Goal: Task Accomplishment & Management: Use online tool/utility

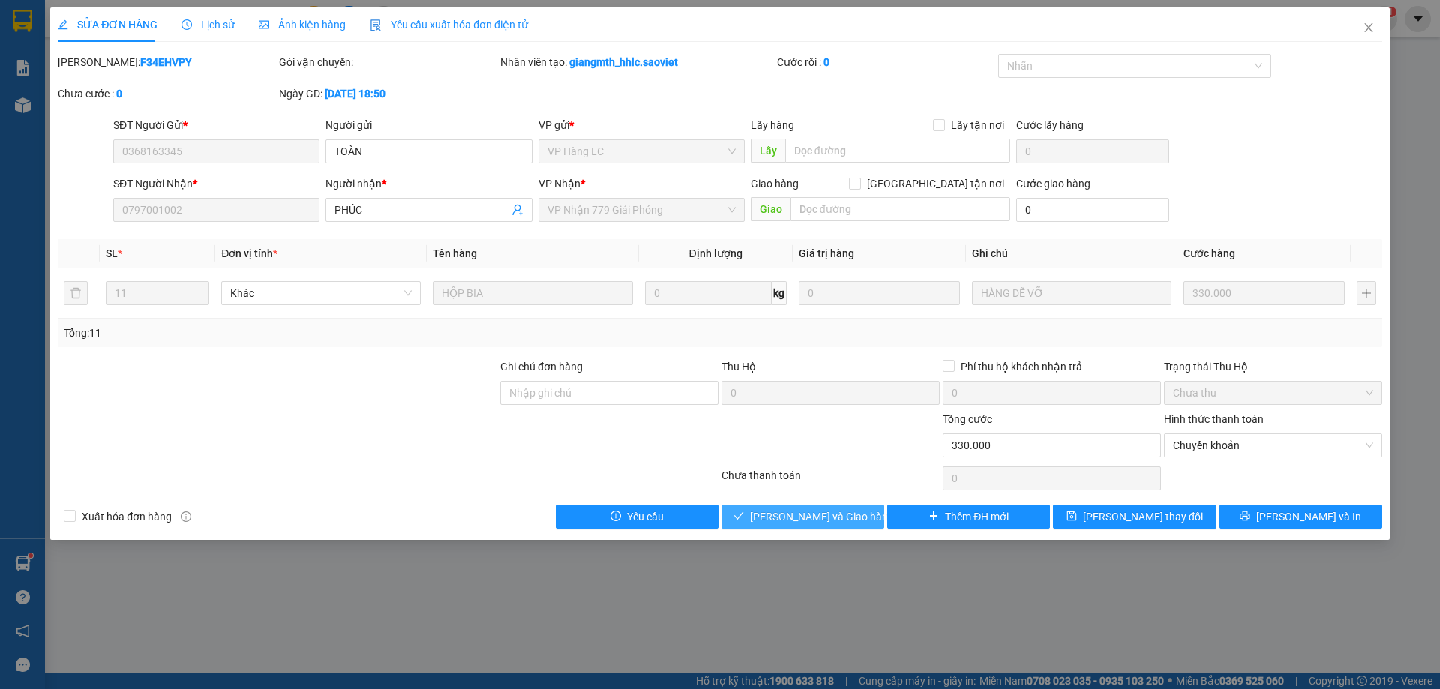
click at [848, 512] on span "[PERSON_NAME] và Giao hàng" at bounding box center [822, 517] width 144 height 17
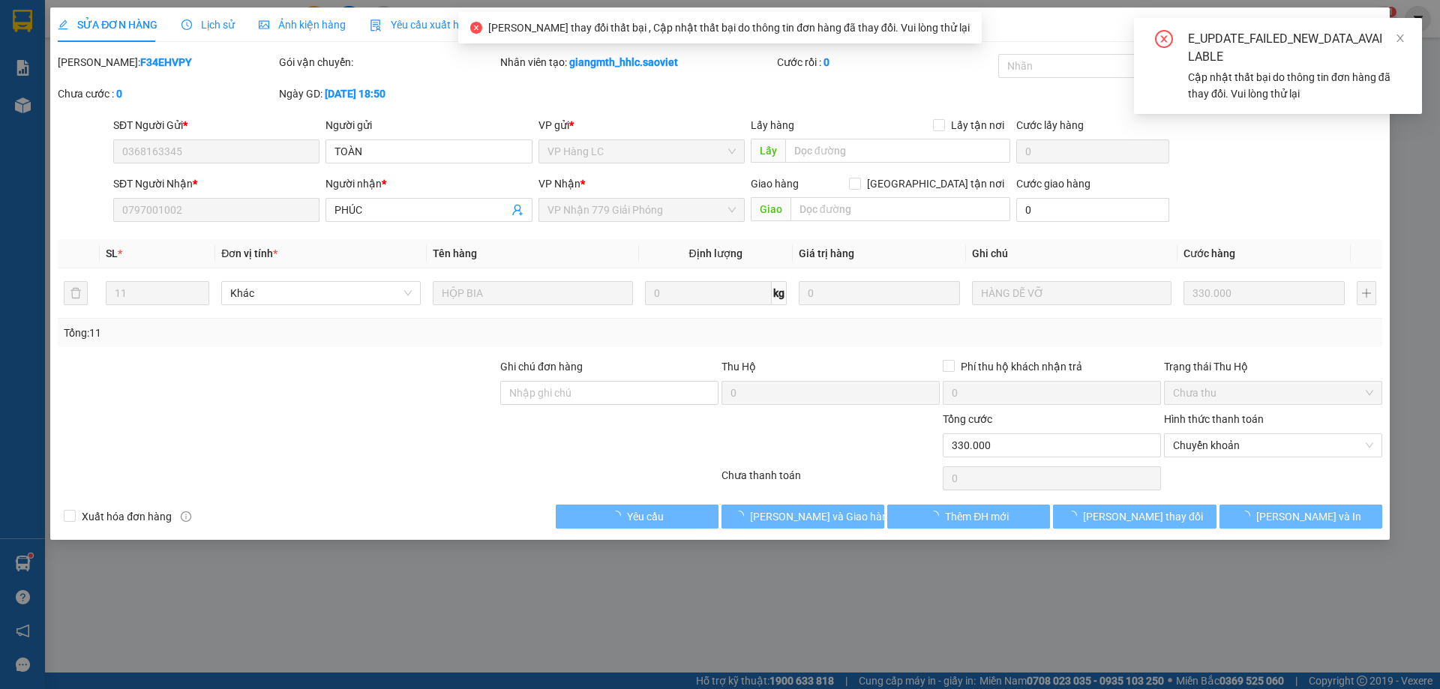
click at [1333, 65] on div "E_UPDATE_FAILED_NEW_DATA_AVAILABLE" at bounding box center [1296, 48] width 216 height 36
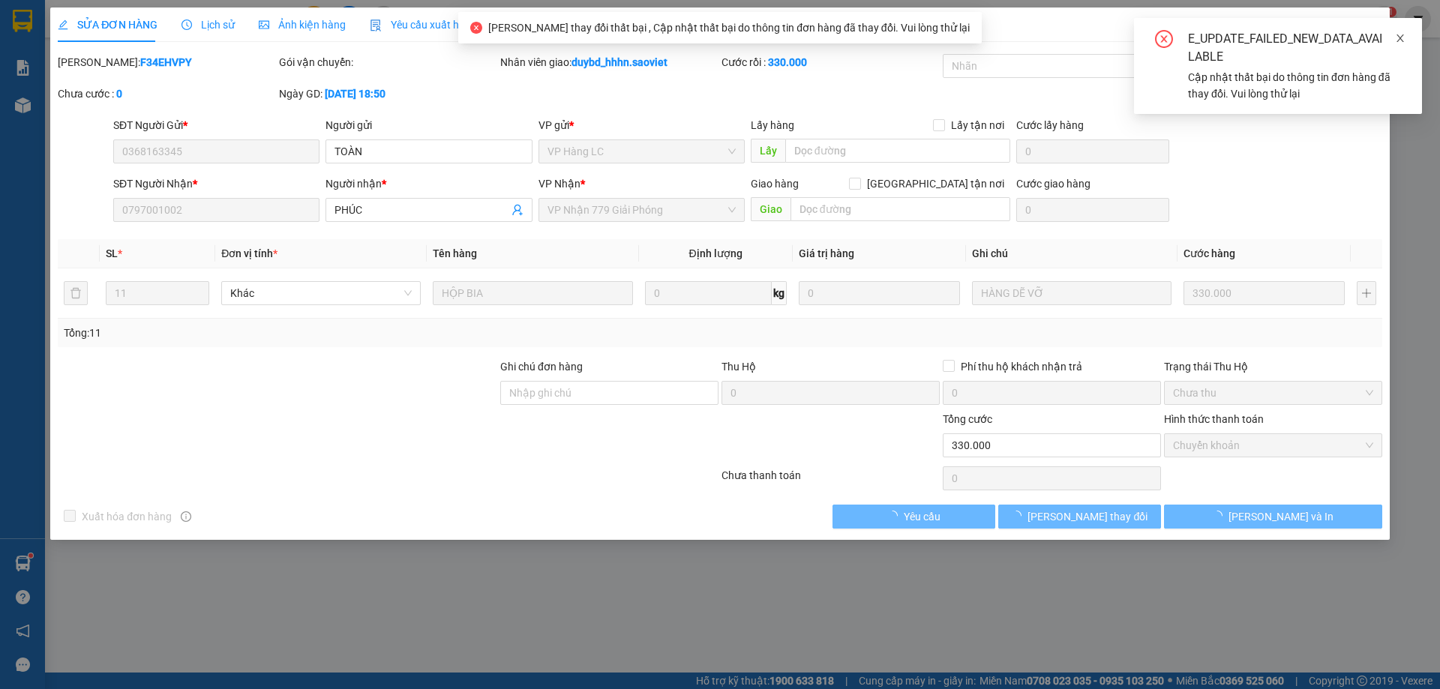
click at [1397, 36] on icon "close" at bounding box center [1400, 38] width 11 height 11
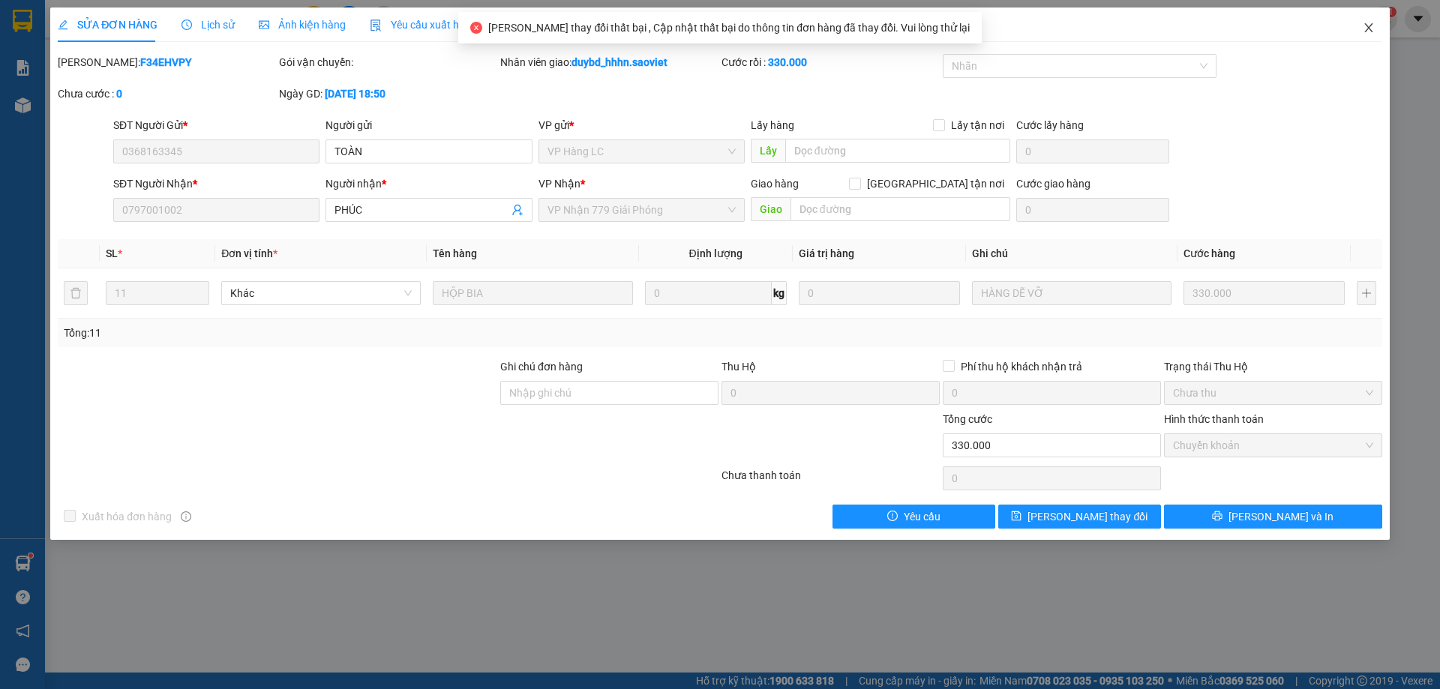
click at [1377, 29] on span "Close" at bounding box center [1369, 29] width 42 height 42
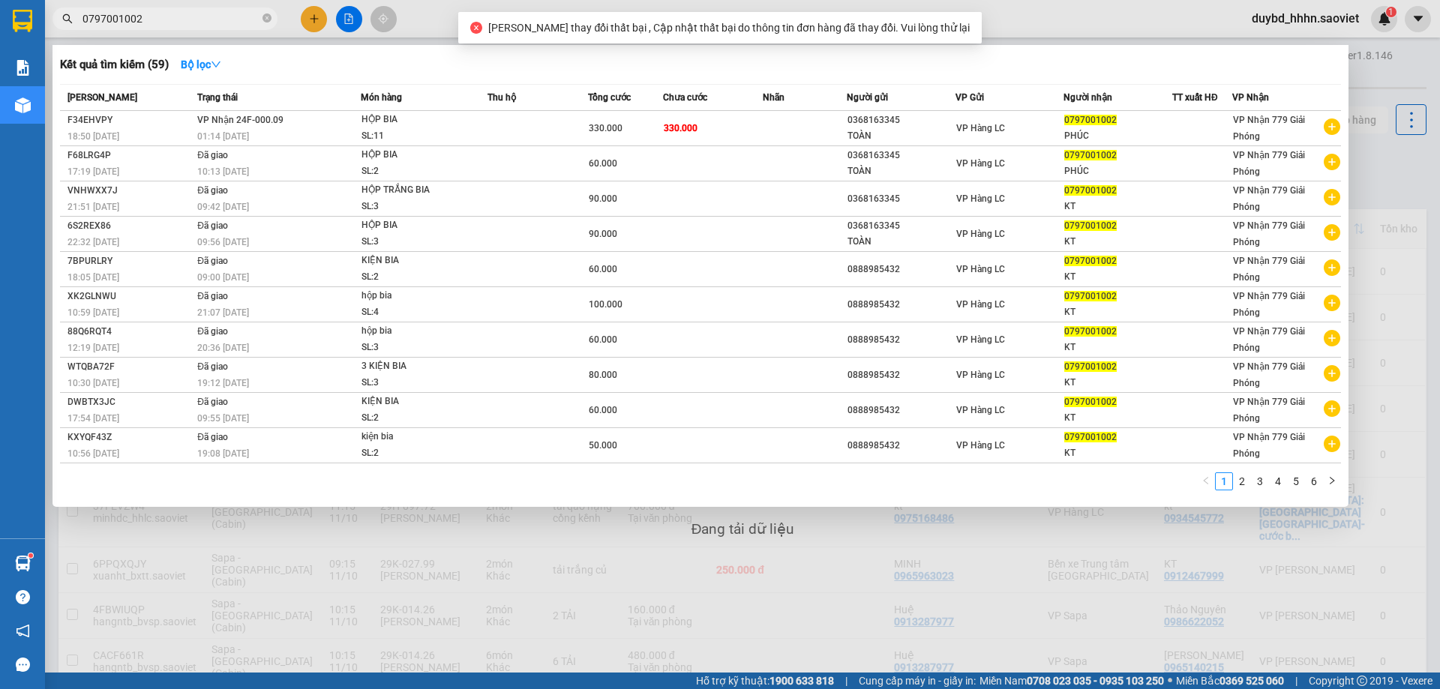
click at [92, 20] on input "0797001002" at bounding box center [171, 19] width 177 height 17
click at [94, 20] on input "0797001002" at bounding box center [171, 19] width 177 height 17
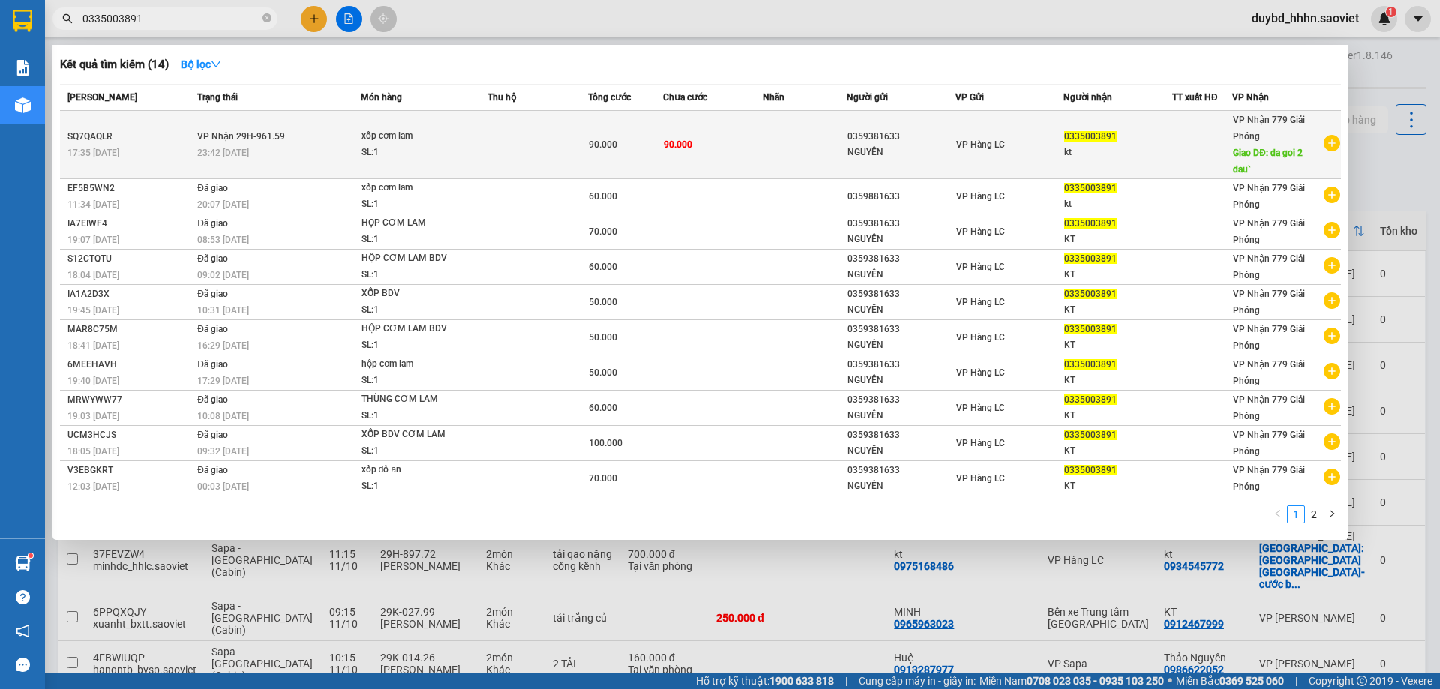
type input "0335003891"
click at [1242, 158] on span "Giao DĐ: da goi 2 dau`" at bounding box center [1268, 161] width 70 height 27
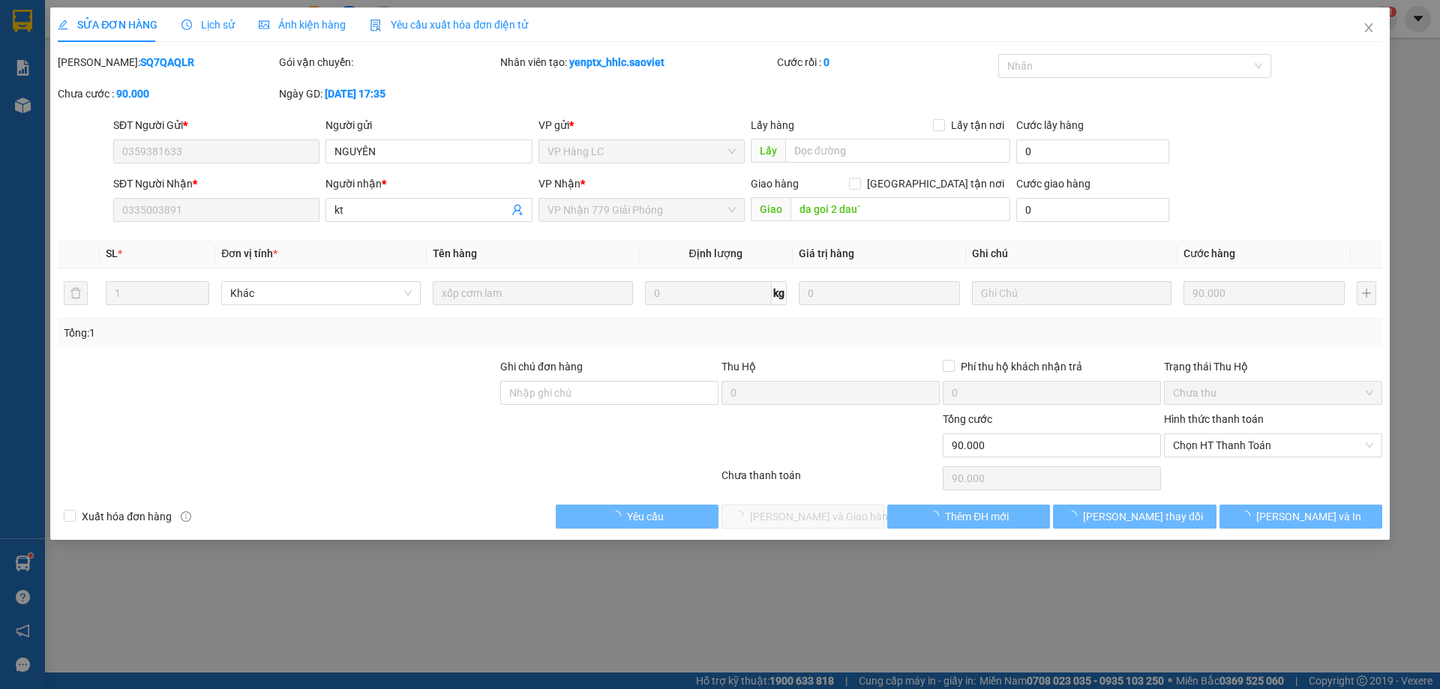
type input "0359381633"
type input "NGUYÊN"
type input "0335003891"
type input "kt"
type input "da goi 2 dau`"
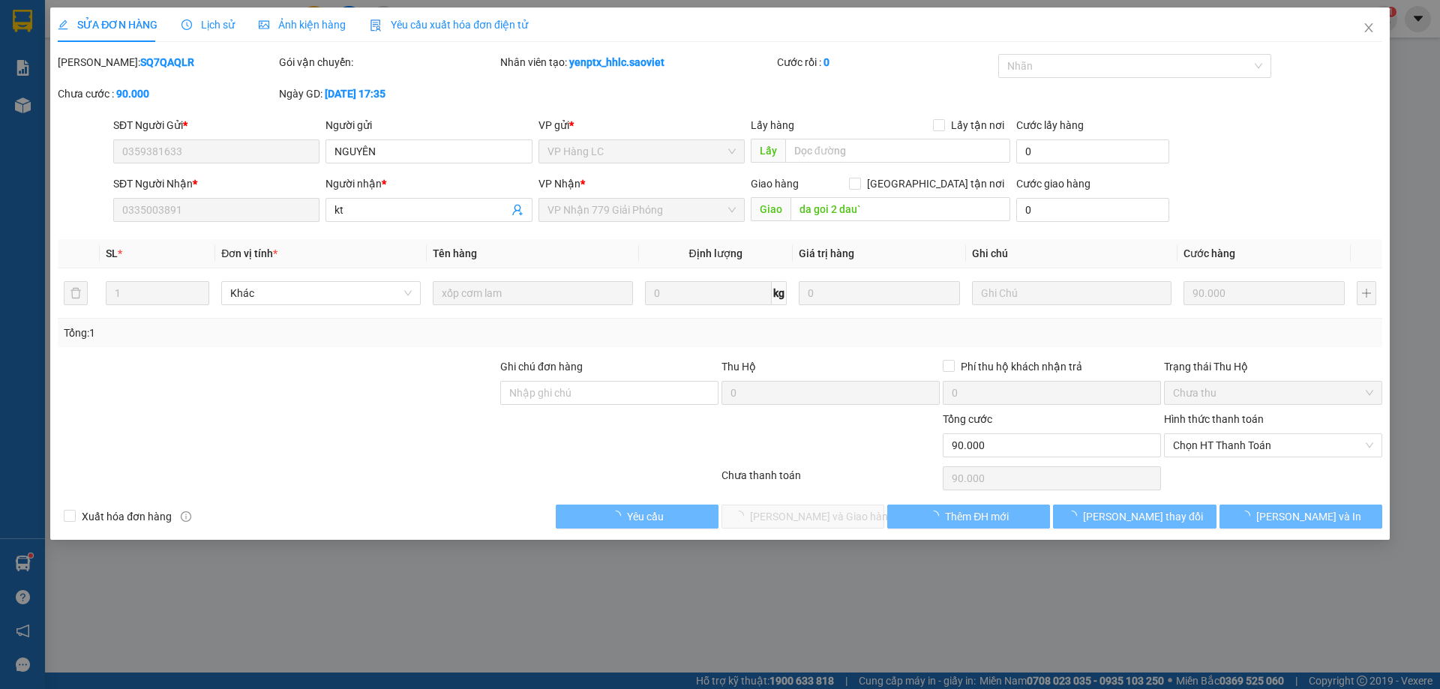
type input "0"
type input "90.000"
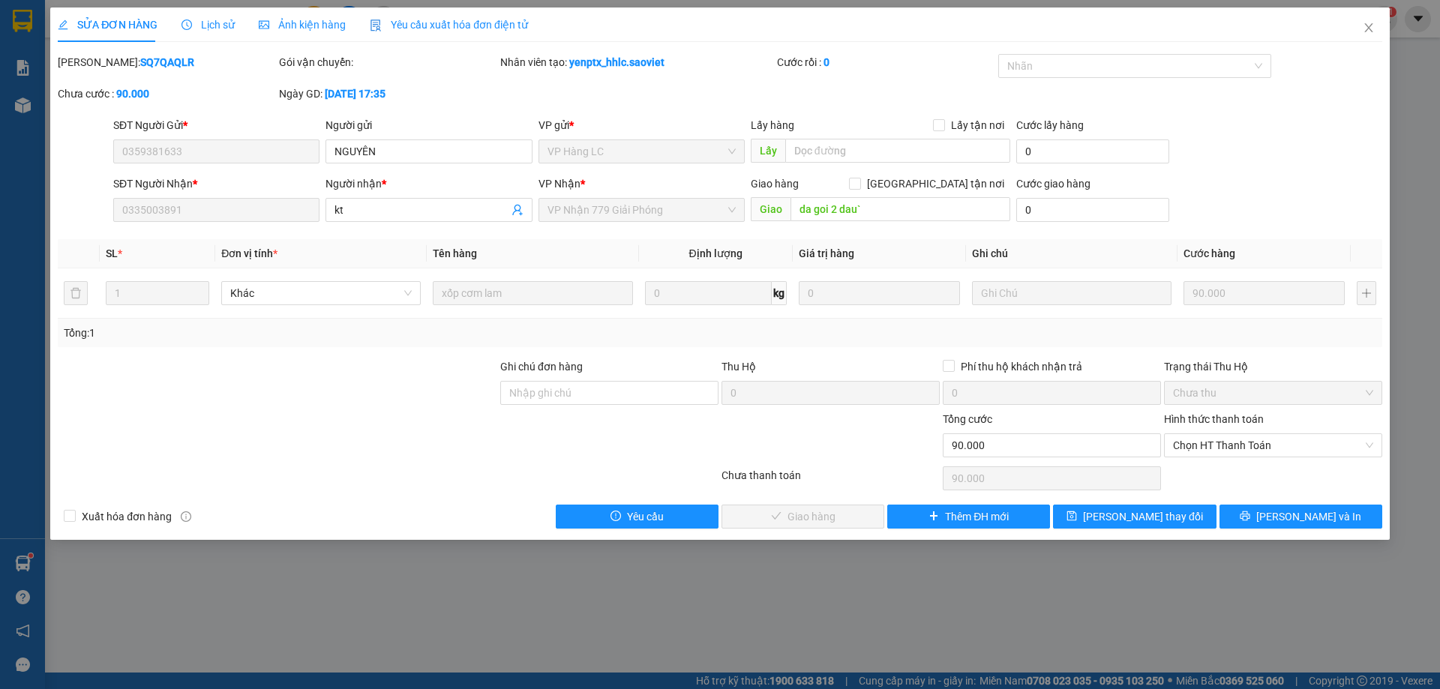
click at [1265, 460] on div "Hình thức thanh toán Chọn HT Thanh Toán" at bounding box center [1273, 437] width 218 height 53
click at [1206, 430] on div "Hình thức thanh toán" at bounding box center [1273, 422] width 218 height 23
click at [1214, 440] on span "Chọn HT Thanh Toán" at bounding box center [1273, 445] width 200 height 23
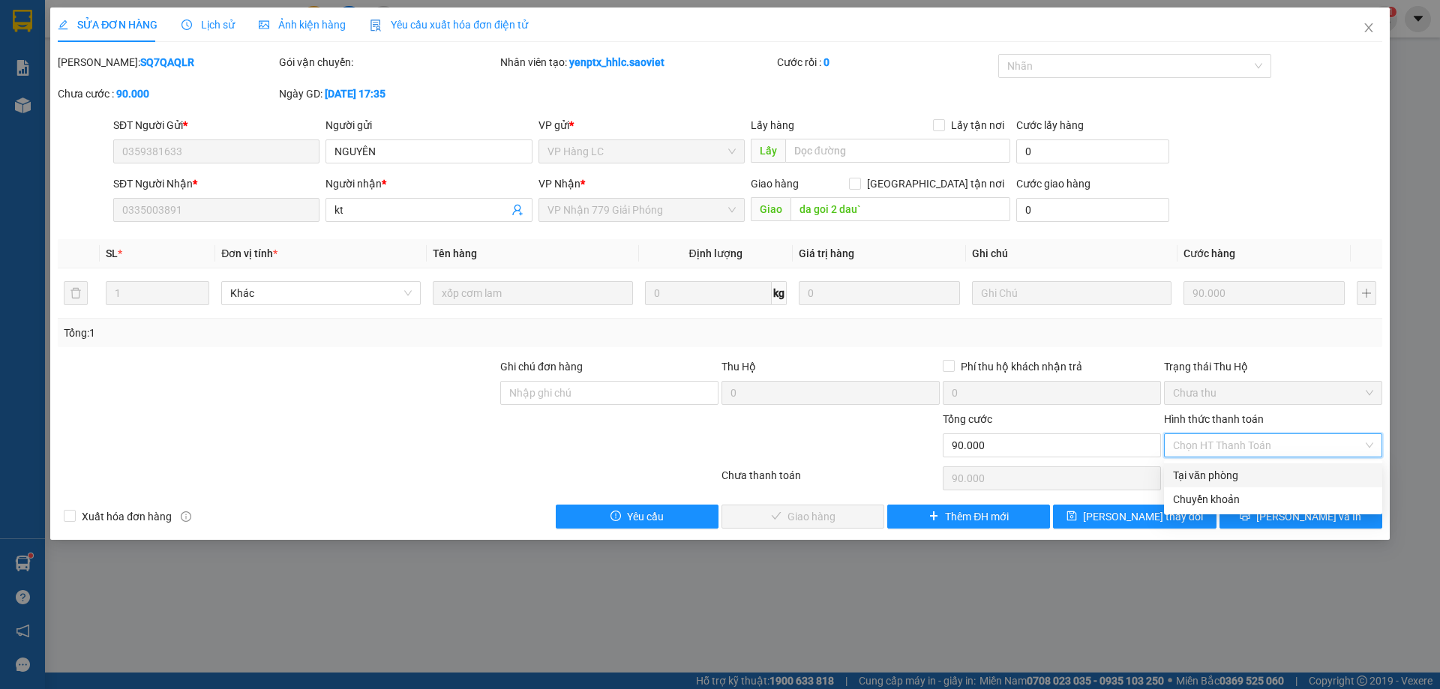
click at [1172, 481] on div "Tại văn phòng" at bounding box center [1273, 476] width 218 height 24
type input "0"
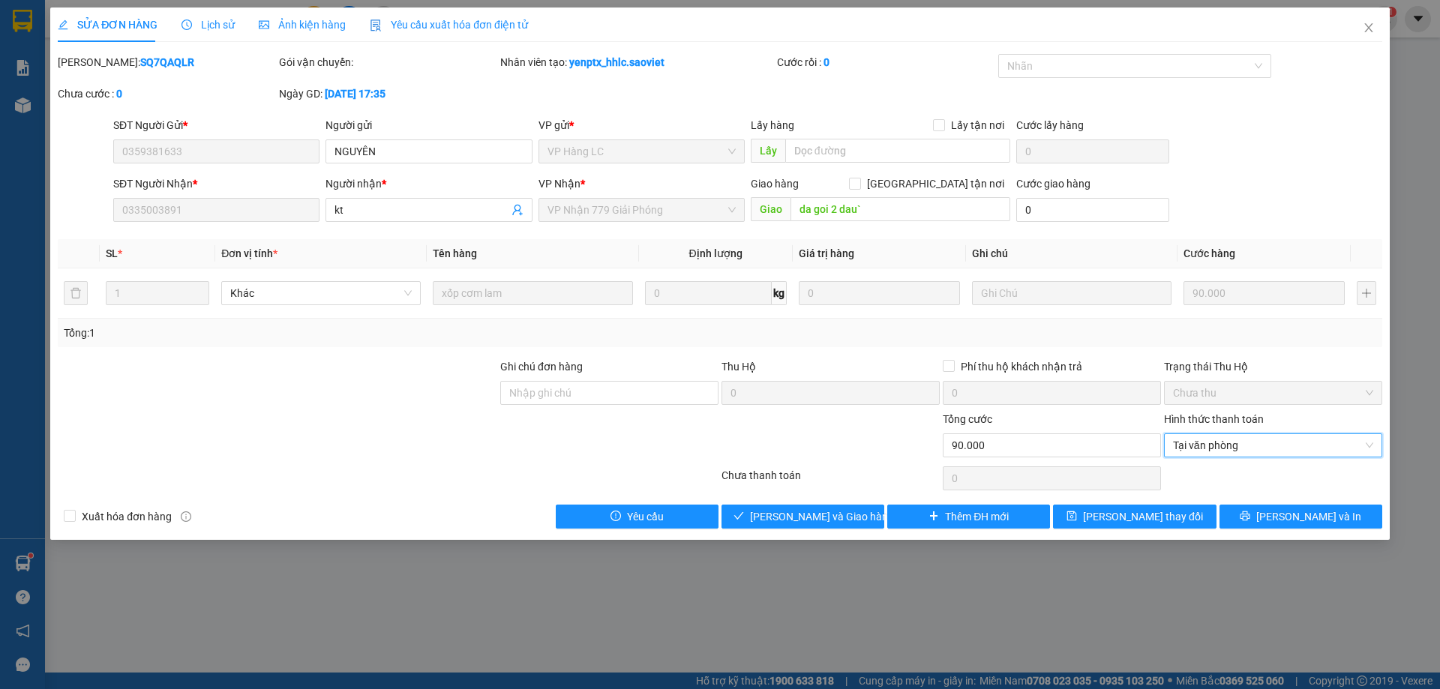
click at [834, 529] on div "SỬA ĐƠN HÀNG Lịch sử Ảnh kiện hàng Yêu cầu xuất hóa đơn điện tử Total Paid Fee …" at bounding box center [720, 274] width 1340 height 533
click at [832, 526] on button "[PERSON_NAME] và Giao hàng" at bounding box center [803, 517] width 163 height 24
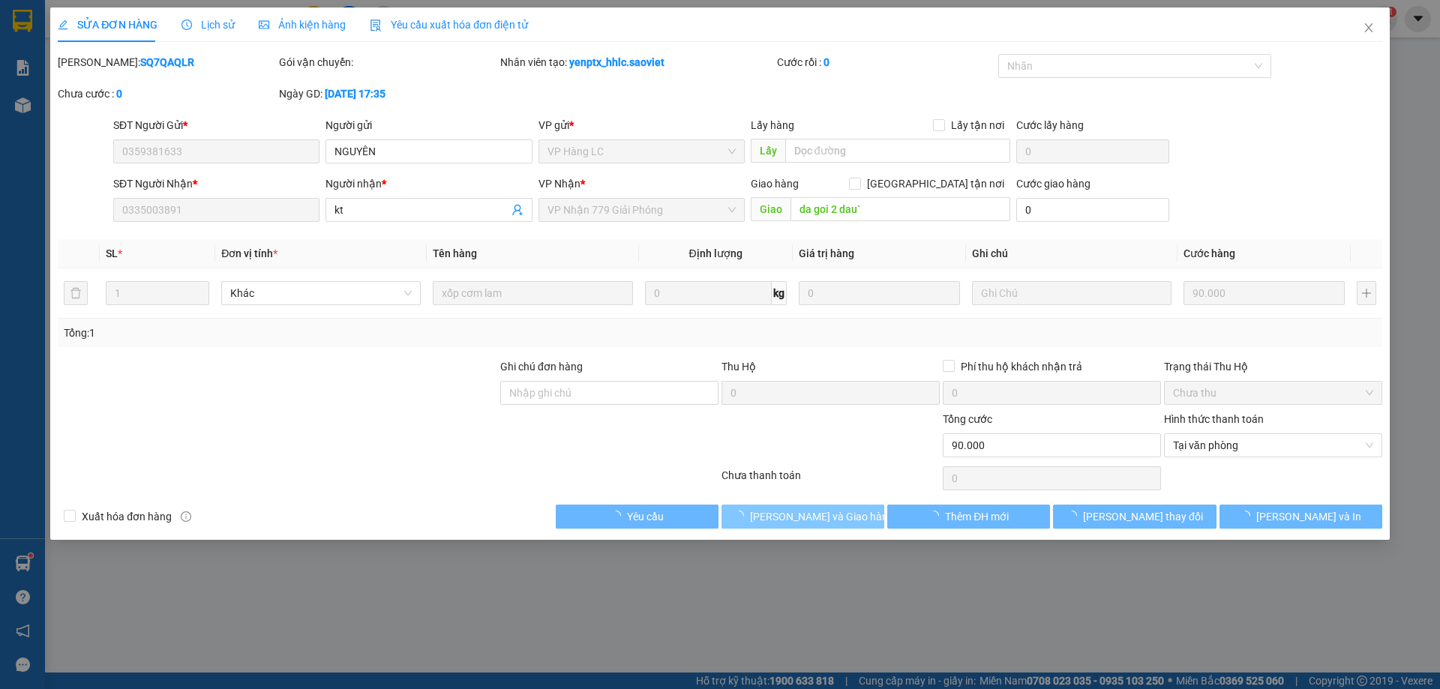
click at [827, 512] on span "[PERSON_NAME] và Giao hàng" at bounding box center [822, 517] width 144 height 17
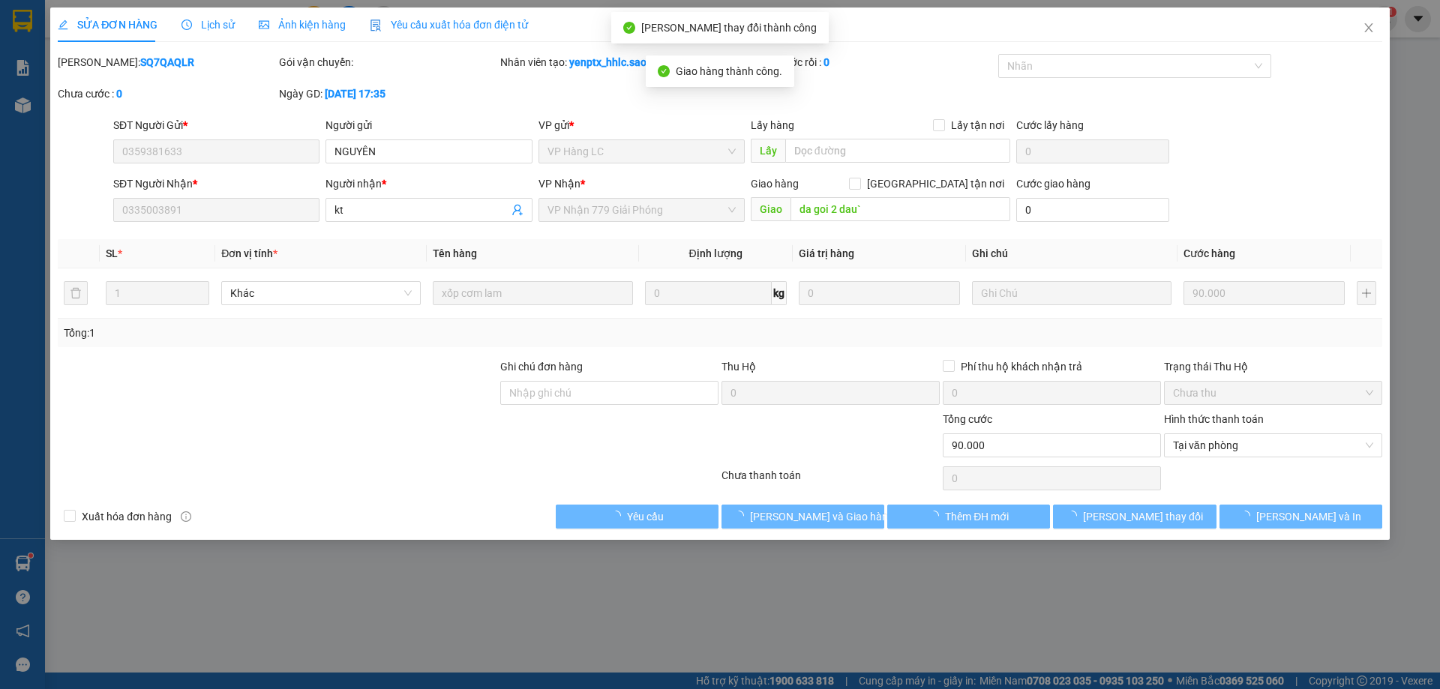
click at [748, 446] on div at bounding box center [830, 437] width 221 height 53
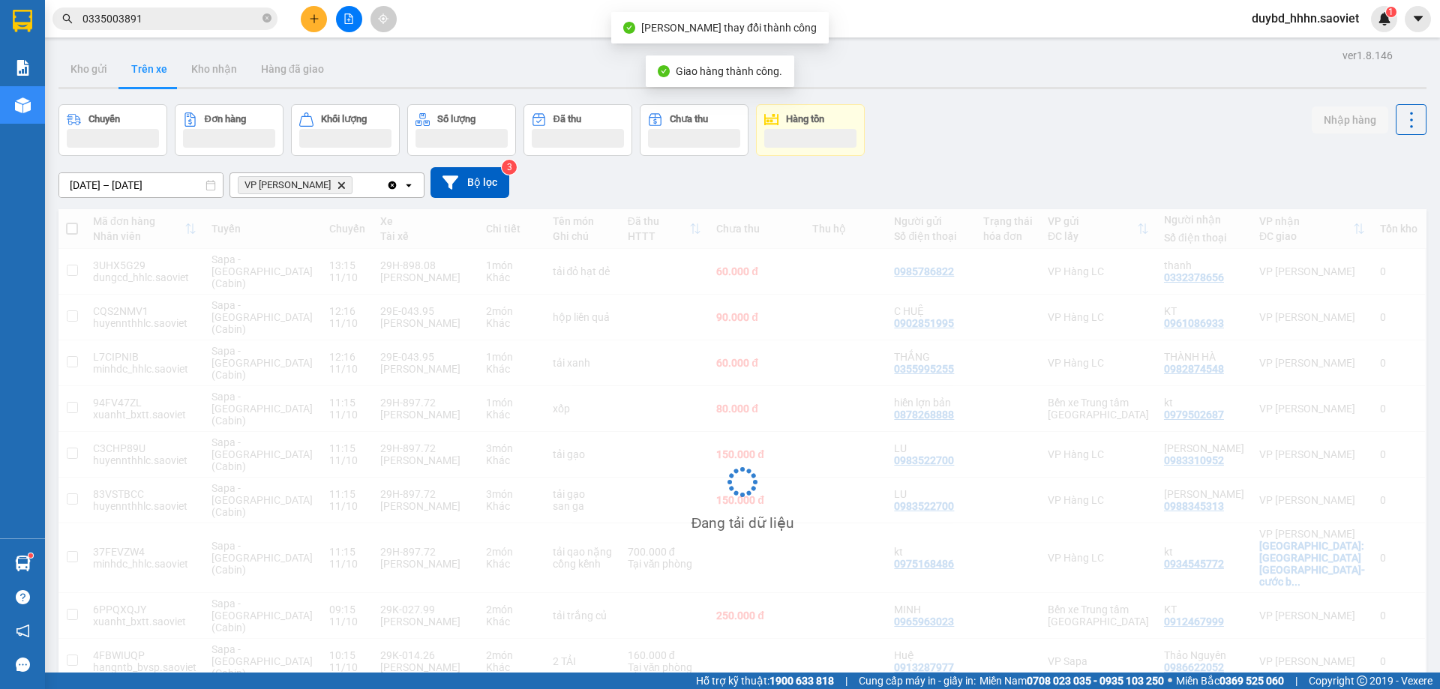
click at [156, 21] on input "0335003891" at bounding box center [171, 19] width 177 height 17
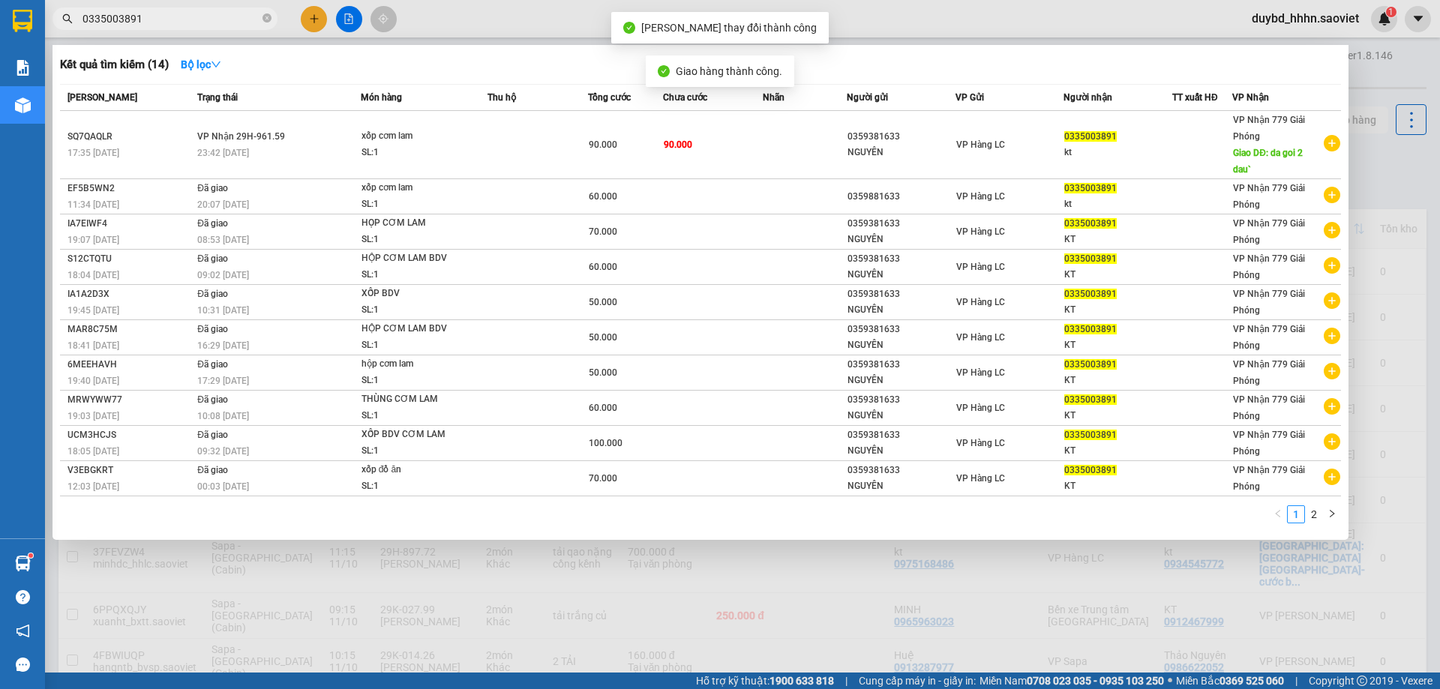
click at [156, 21] on input "0335003891" at bounding box center [171, 19] width 177 height 17
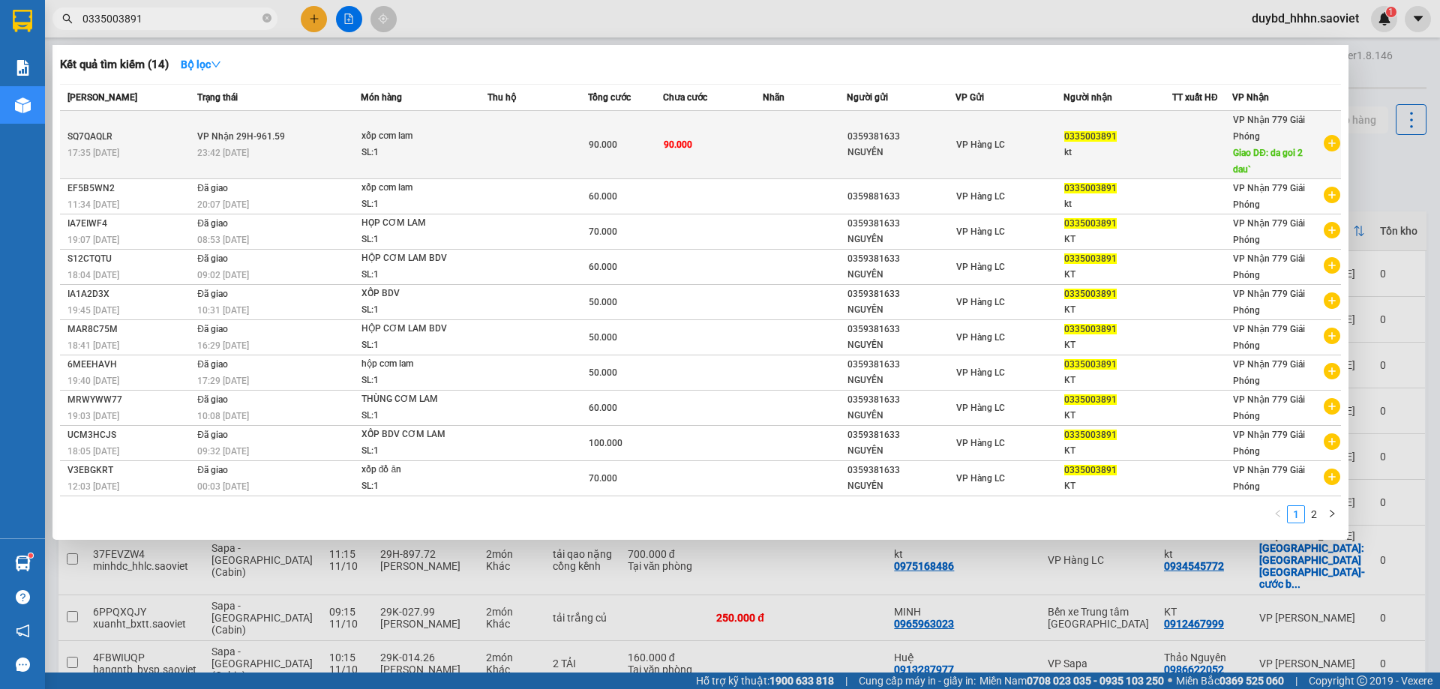
click at [263, 121] on td "VP Nhận 29H-961.59 23:42 [DATE]" at bounding box center [277, 145] width 167 height 68
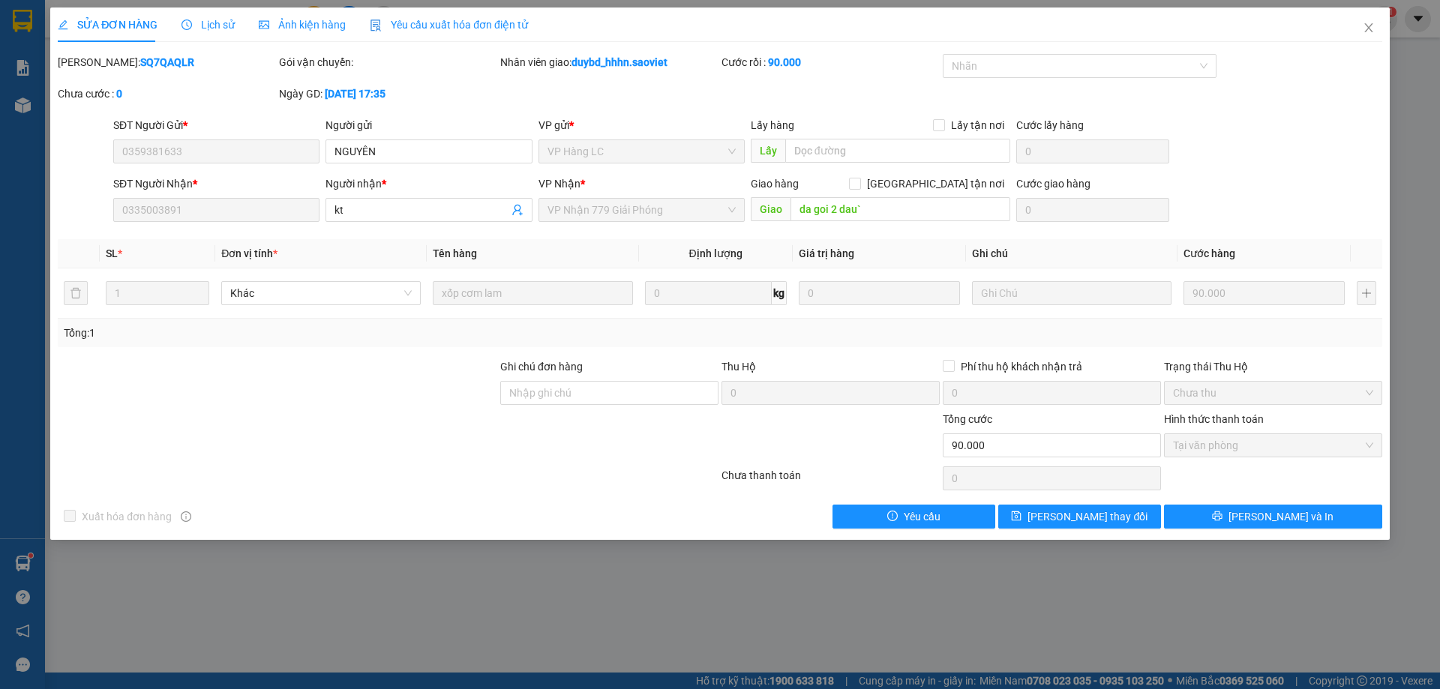
type input "0359381633"
type input "NGUYÊN"
type input "0335003891"
type input "kt"
type input "da goi 2 dau`"
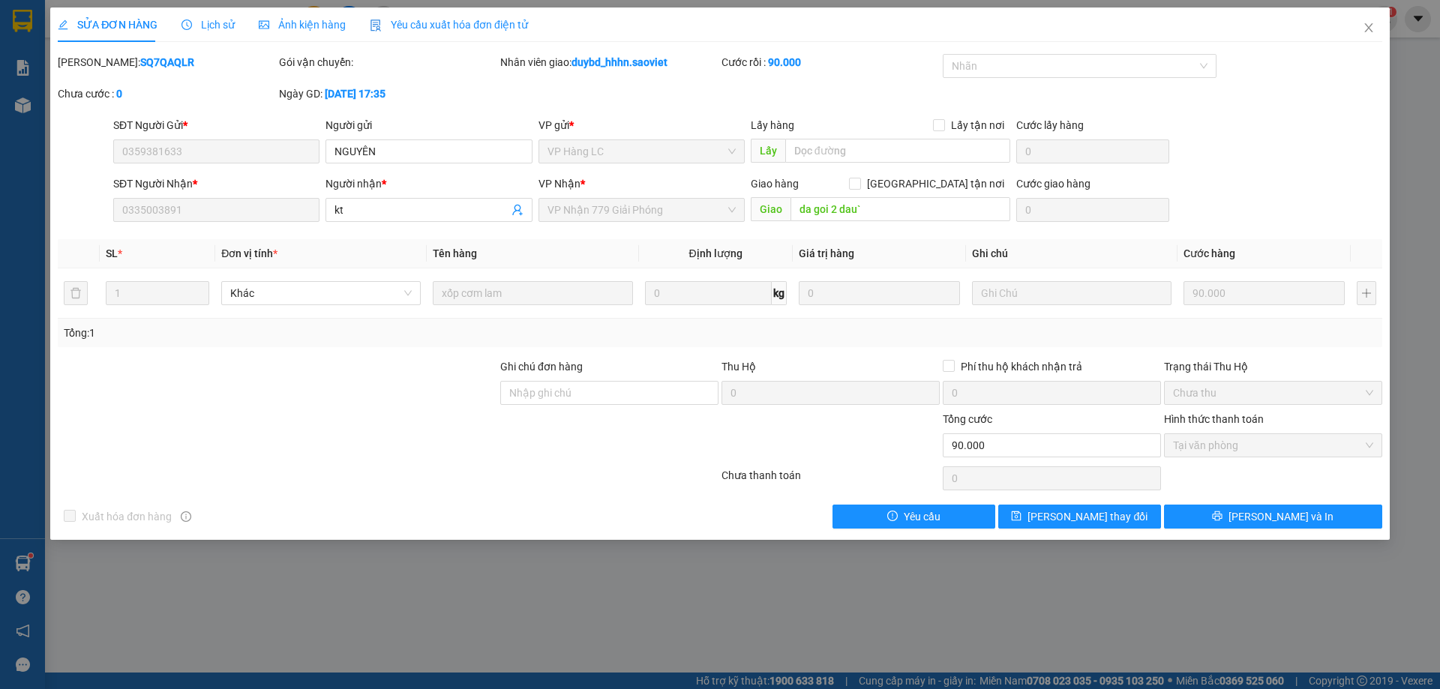
type input "0"
type input "90.000"
click at [1379, 17] on span "Close" at bounding box center [1369, 29] width 42 height 42
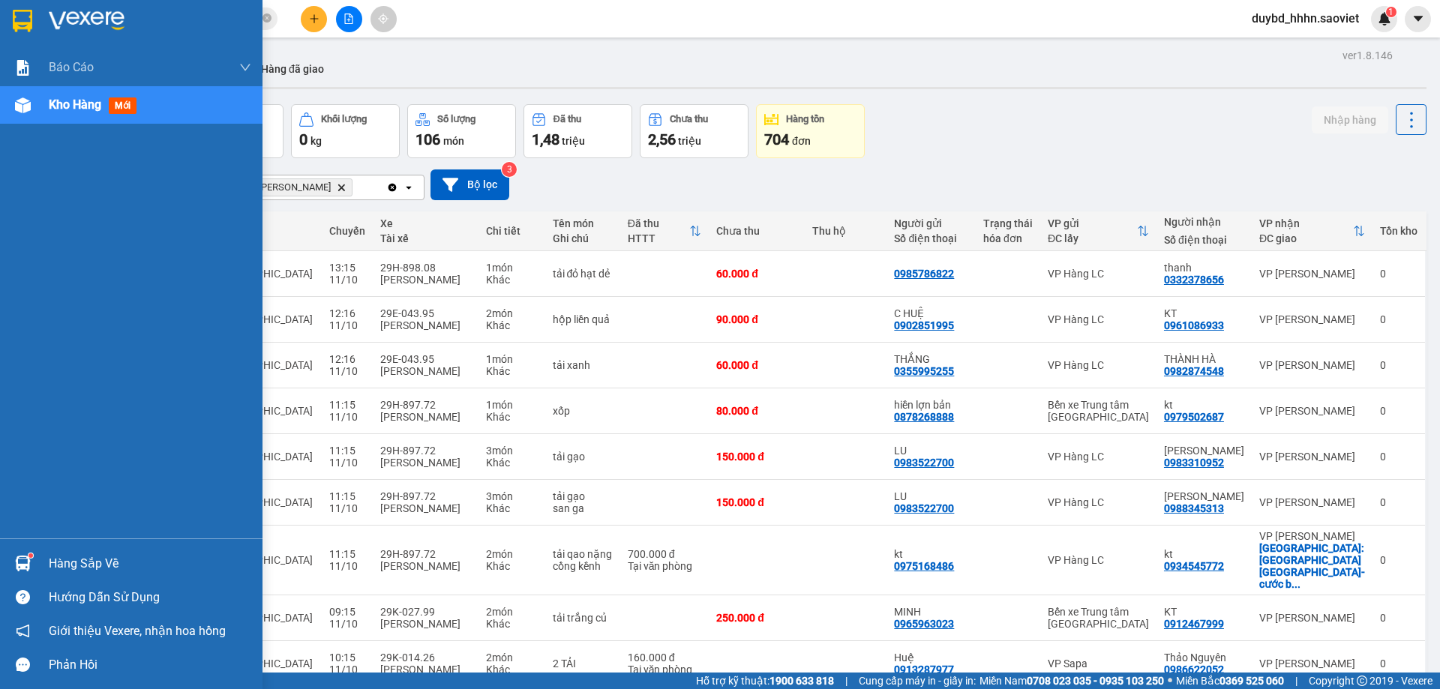
click at [97, 569] on div "Hàng sắp về" at bounding box center [150, 564] width 203 height 23
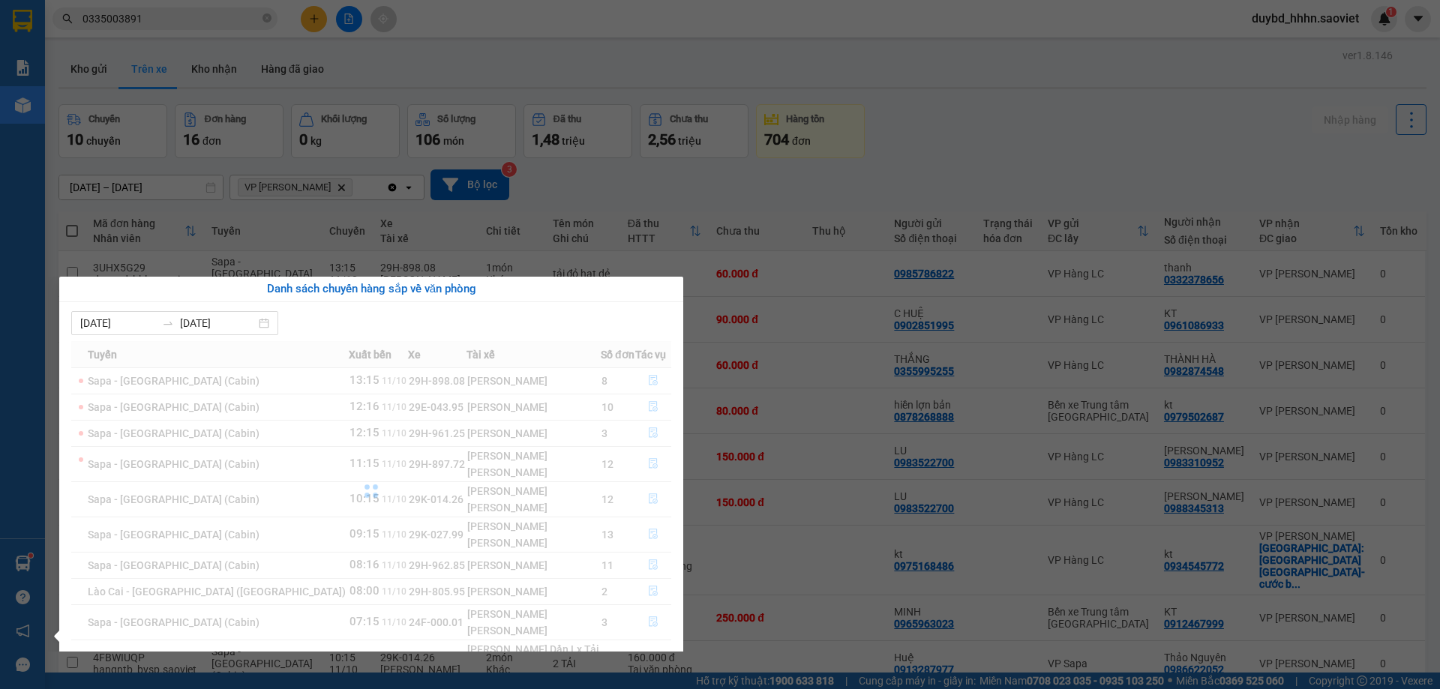
scroll to position [24, 0]
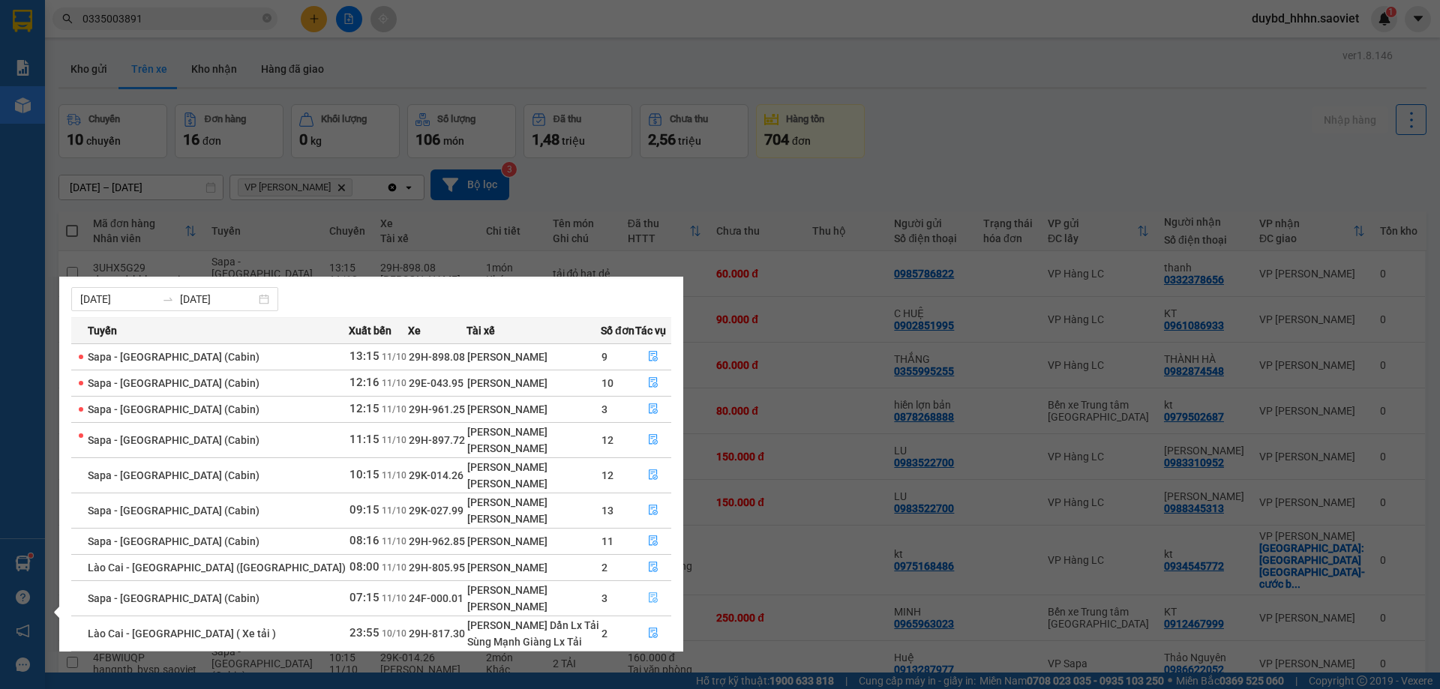
click at [636, 596] on button "button" at bounding box center [653, 599] width 35 height 24
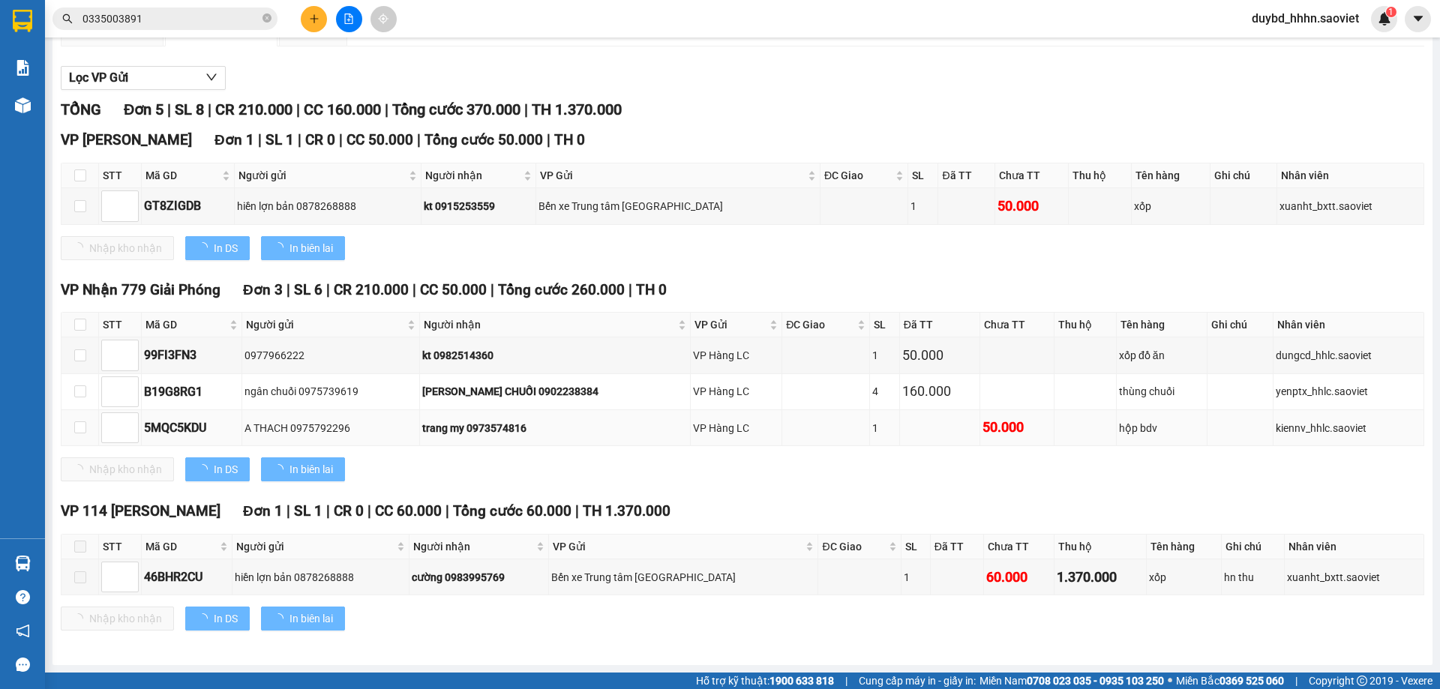
scroll to position [151, 0]
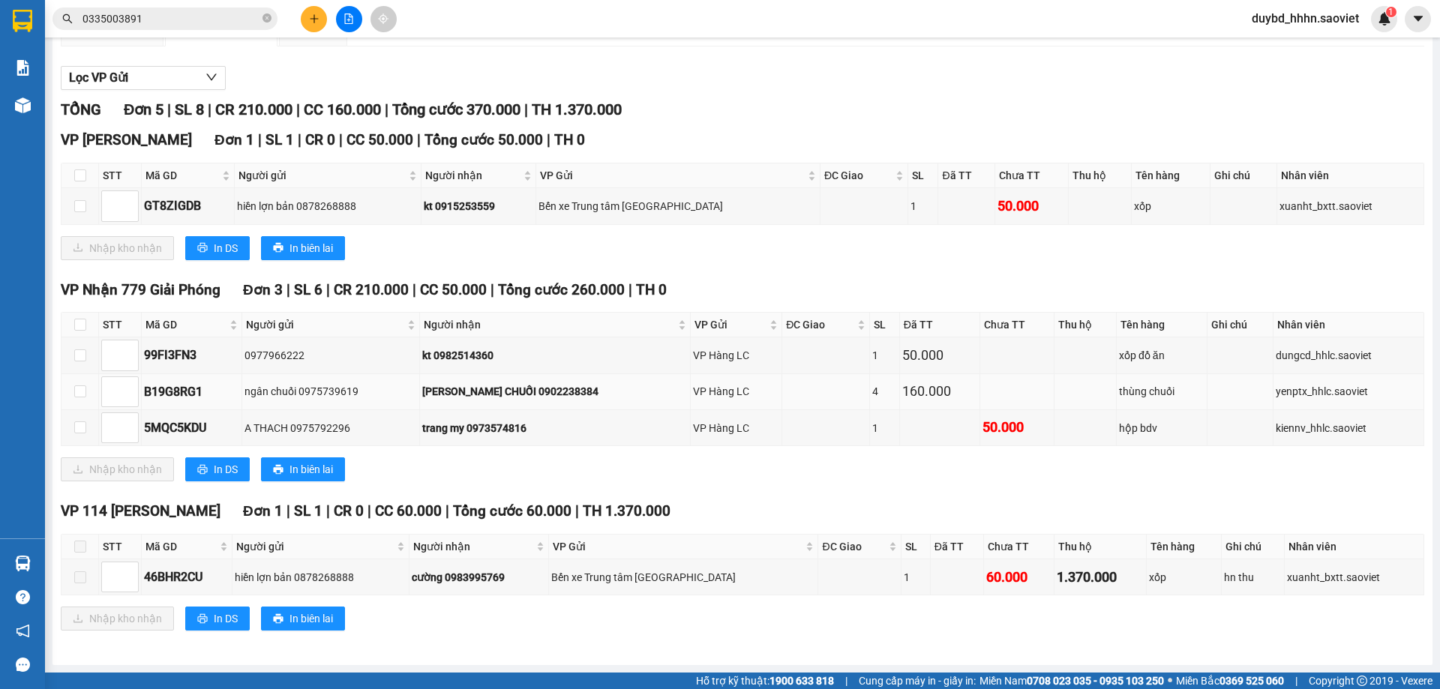
click at [881, 383] on div "4" at bounding box center [884, 391] width 25 height 17
click at [63, 324] on th at bounding box center [81, 325] width 38 height 25
click at [75, 324] on input "checkbox" at bounding box center [80, 325] width 12 height 12
checkbox input "true"
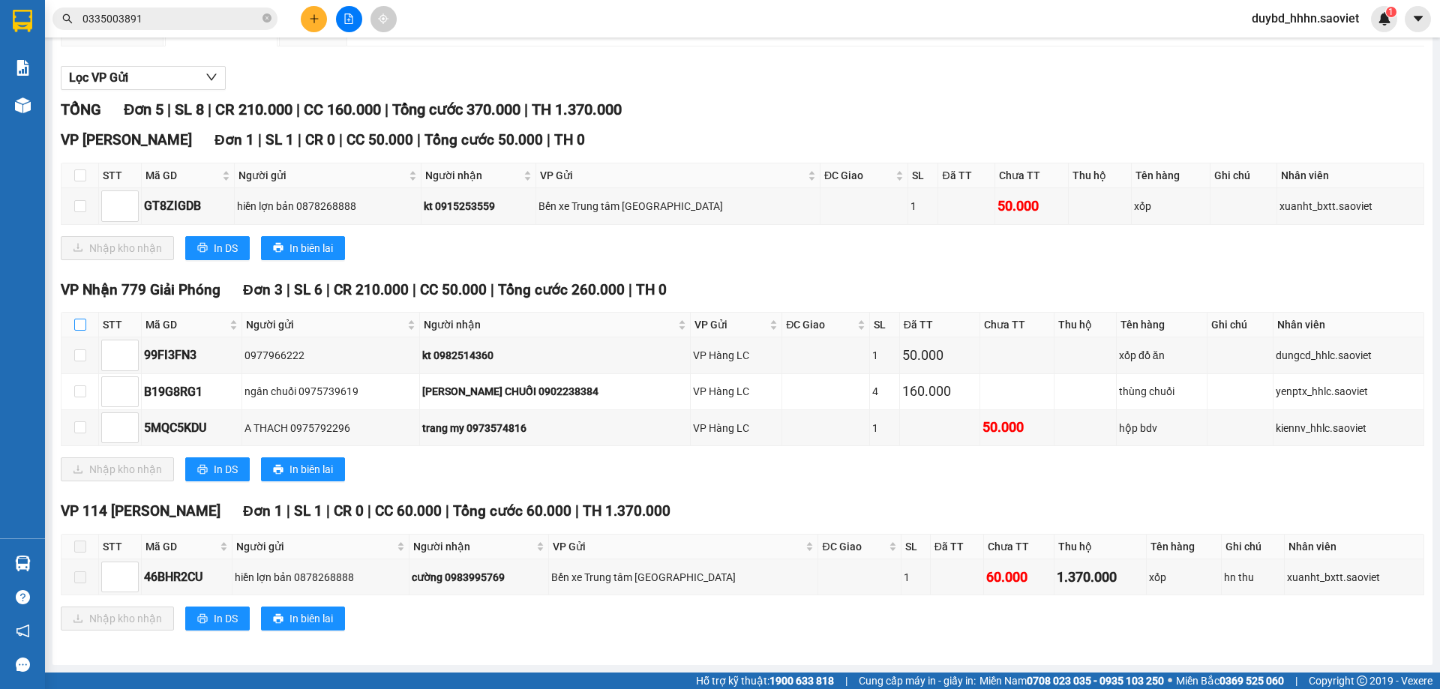
checkbox input "true"
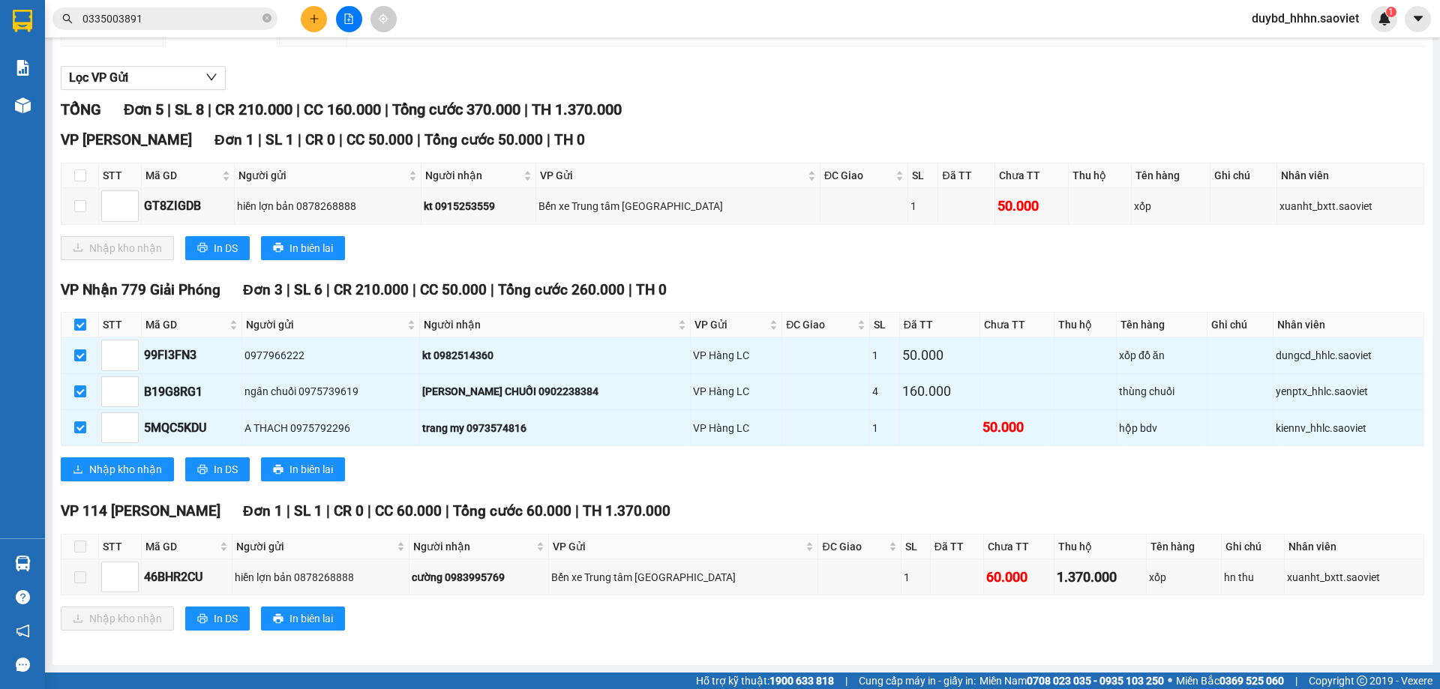
click at [75, 324] on input "checkbox" at bounding box center [80, 325] width 12 height 12
checkbox input "false"
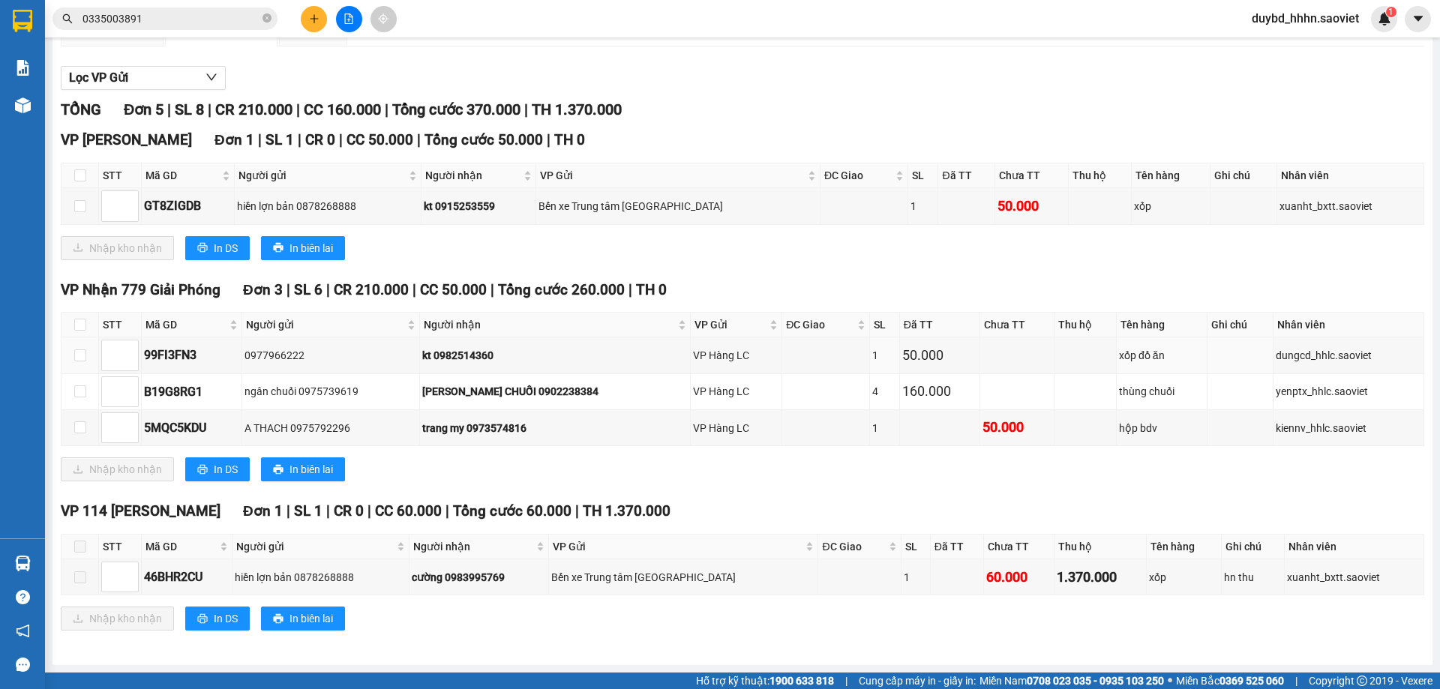
click at [86, 322] on th at bounding box center [81, 325] width 38 height 25
click at [80, 323] on input "checkbox" at bounding box center [80, 325] width 12 height 12
checkbox input "true"
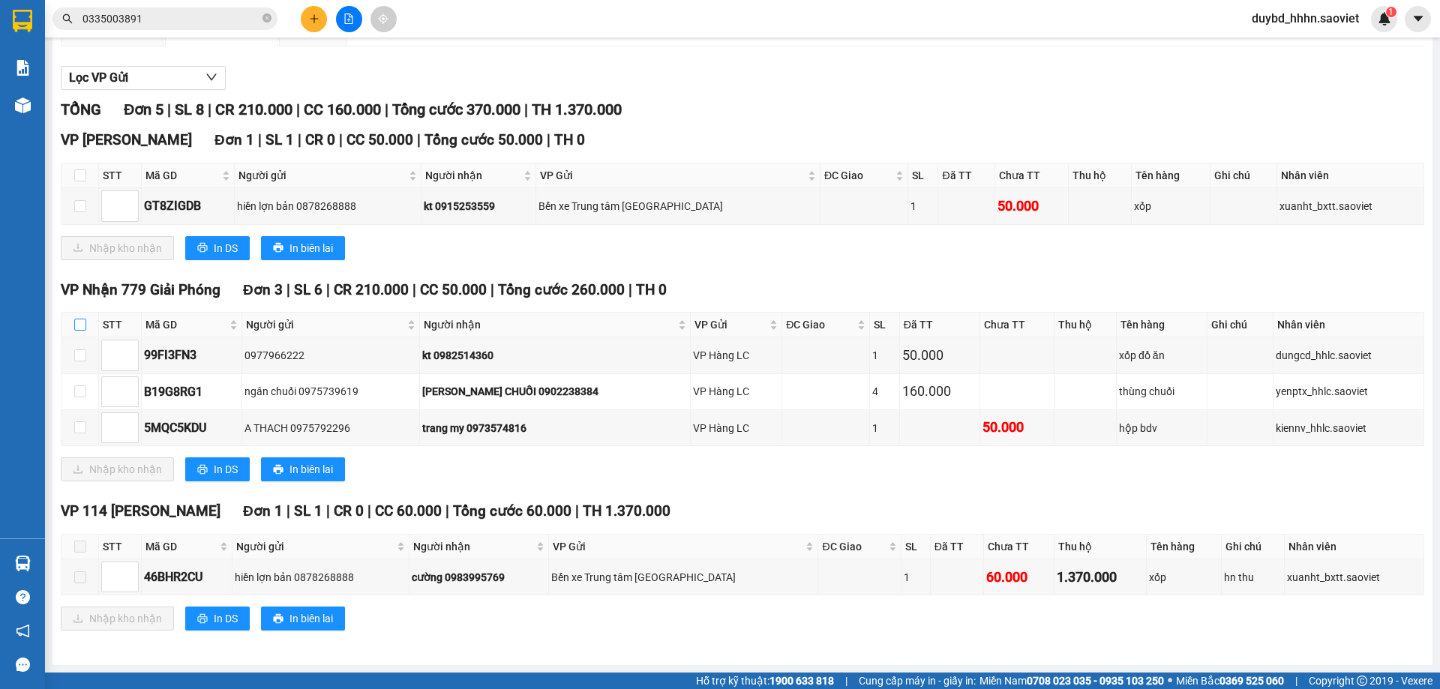
checkbox input "true"
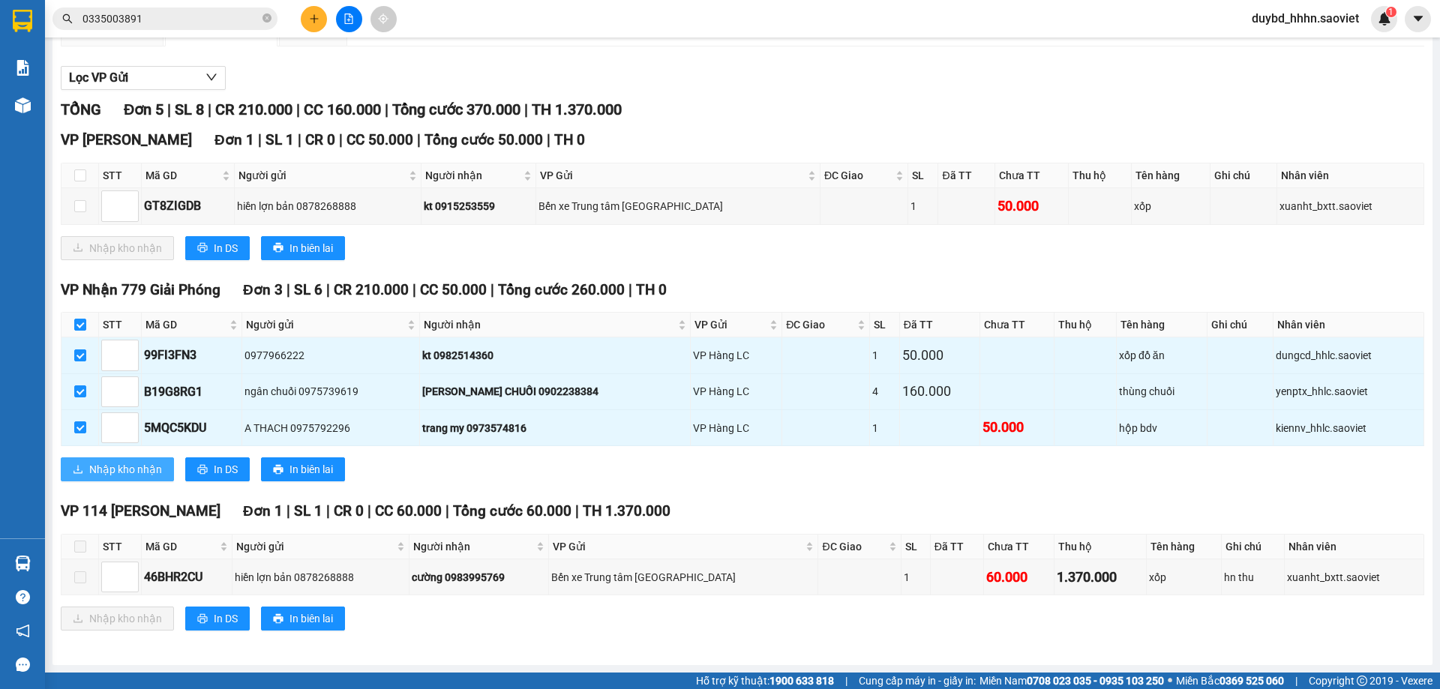
click at [137, 472] on span "Nhập kho nhận" at bounding box center [125, 469] width 73 height 17
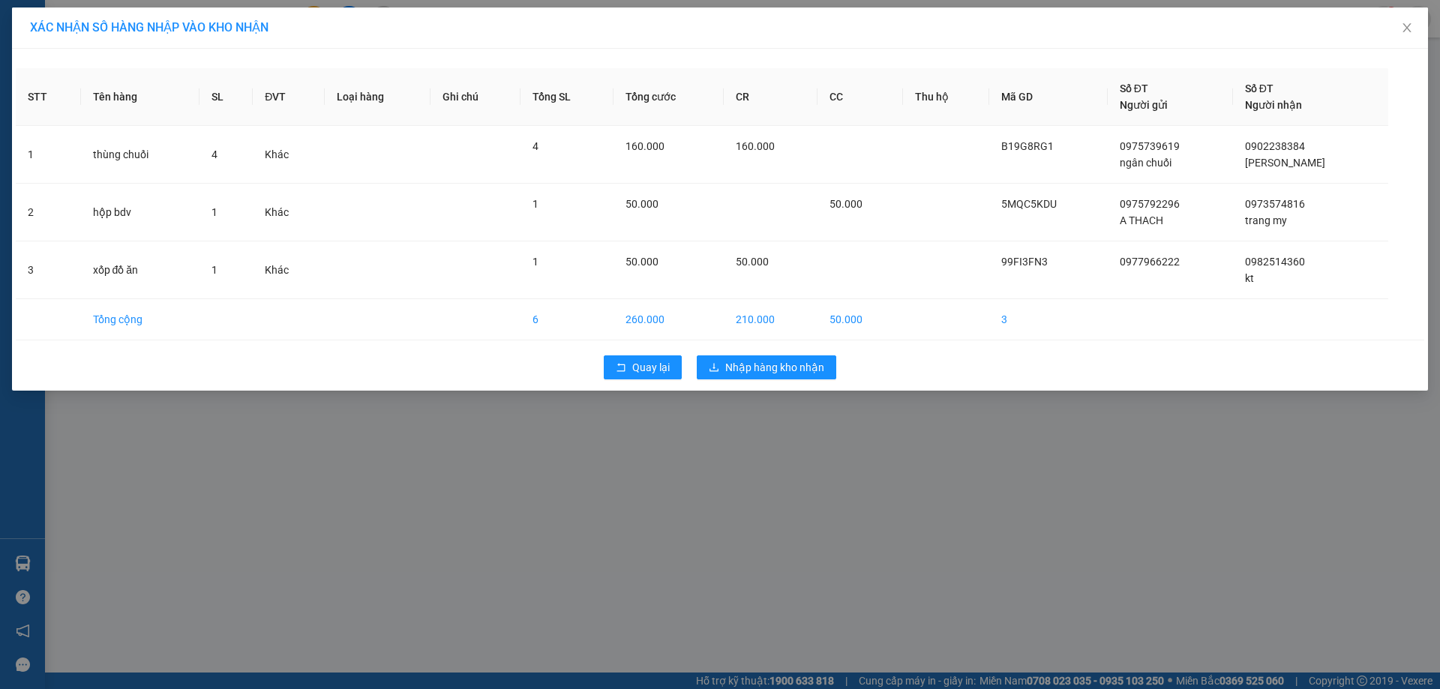
click at [761, 316] on td "210.000" at bounding box center [771, 319] width 94 height 41
click at [782, 360] on span "Nhập hàng kho nhận" at bounding box center [774, 367] width 99 height 17
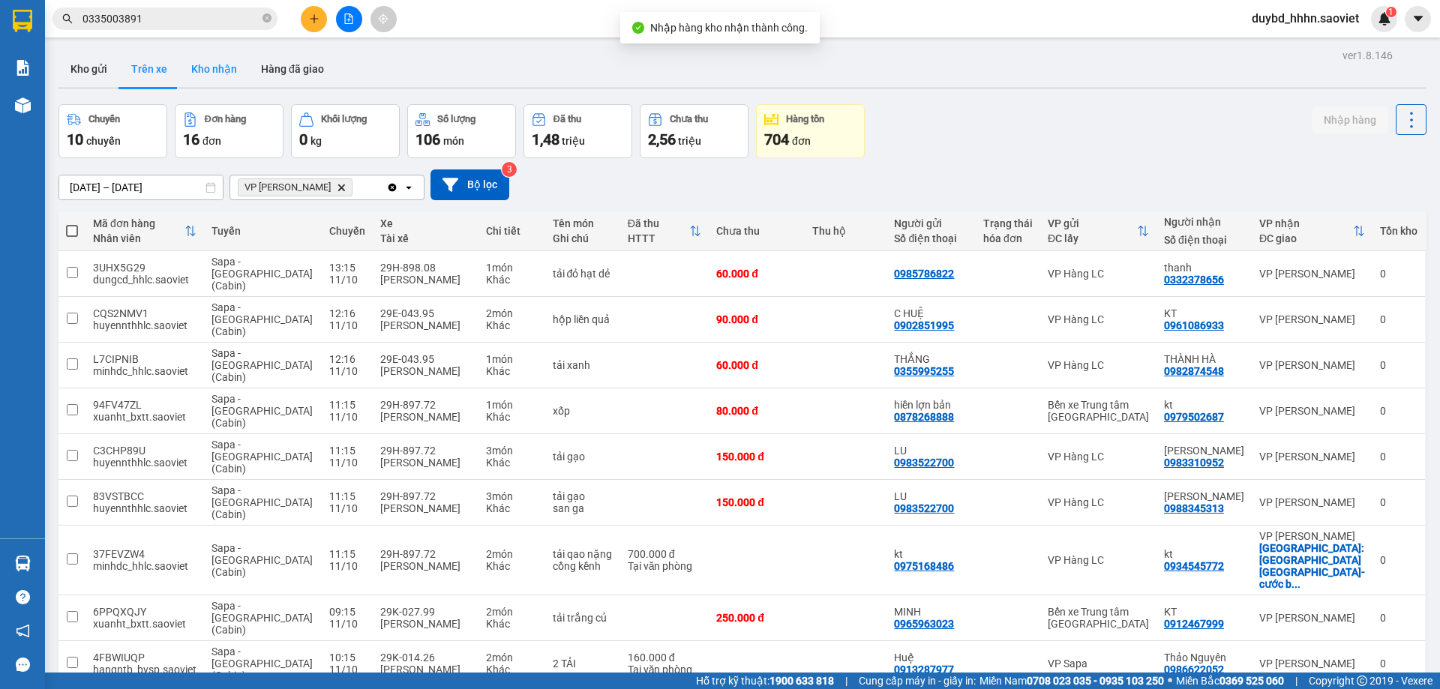
click at [204, 65] on button "Kho nhận" at bounding box center [214, 69] width 70 height 36
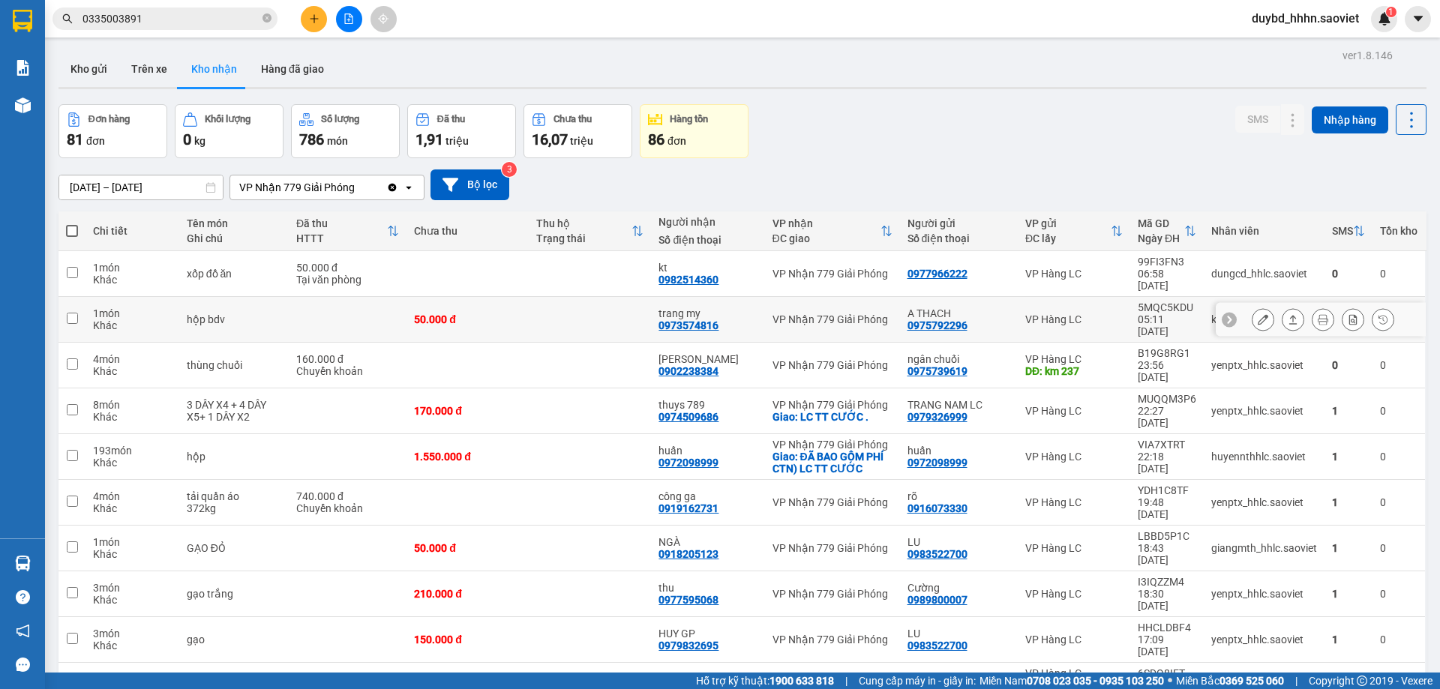
click at [1130, 283] on td "99FI3FN3 06:58 [DATE]" at bounding box center [1167, 274] width 74 height 46
checkbox input "true"
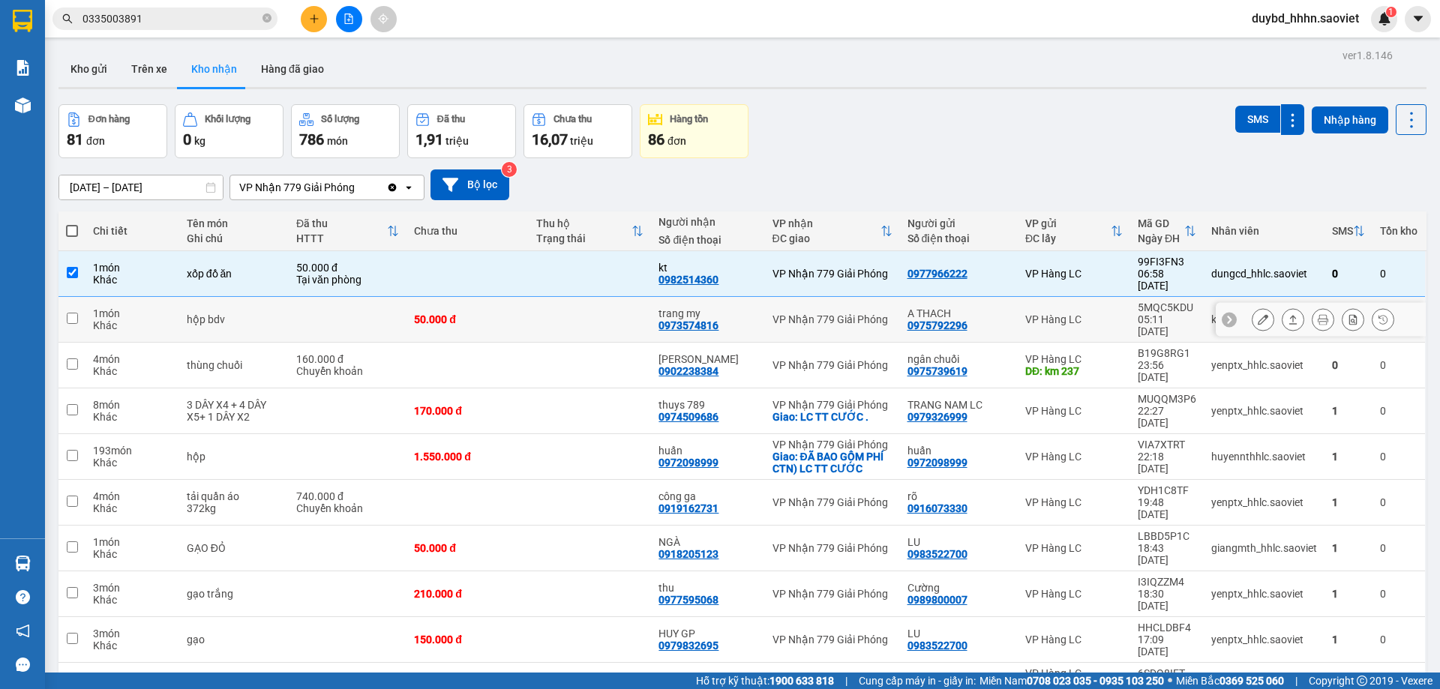
drag, startPoint x: 1061, startPoint y: 308, endPoint x: 1055, endPoint y: 344, distance: 36.5
click at [1061, 311] on td "VP Hàng LC" at bounding box center [1074, 320] width 113 height 46
checkbox input "true"
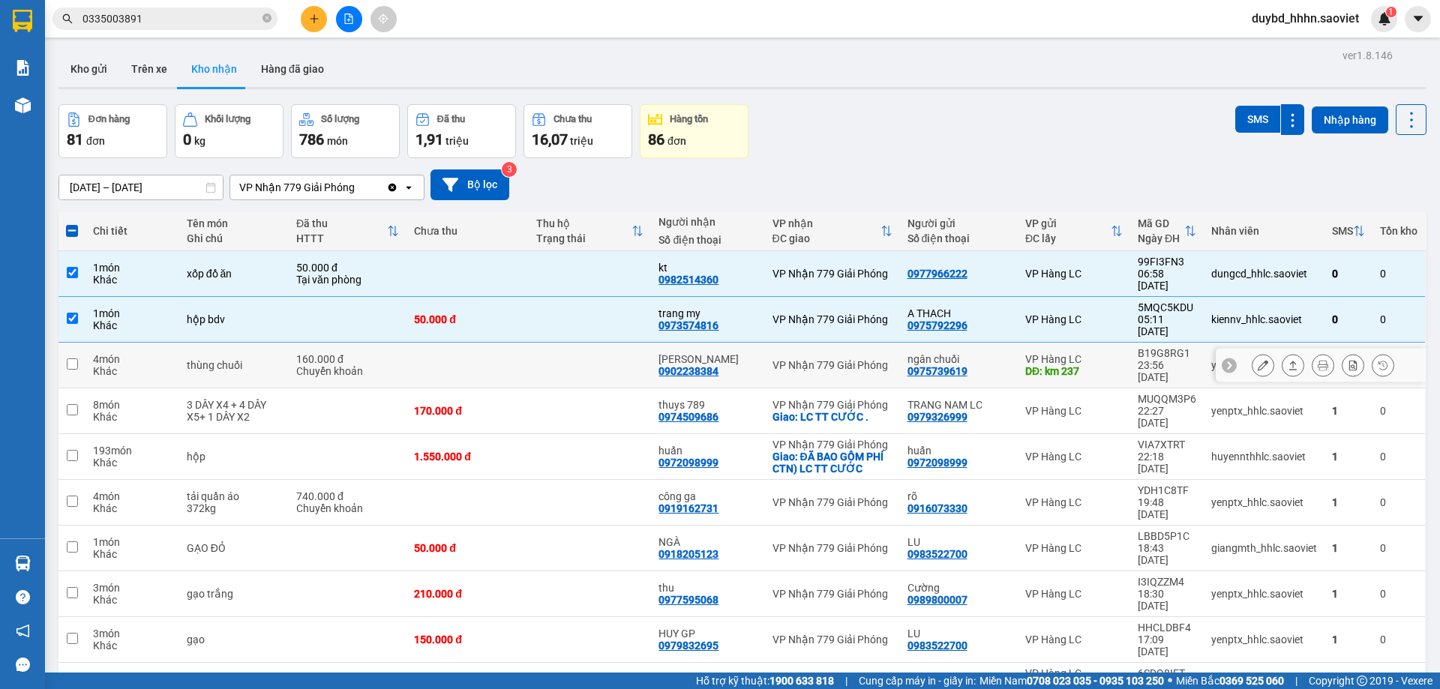
click at [1055, 365] on div "DĐ: km 237" at bounding box center [1074, 371] width 98 height 12
checkbox input "true"
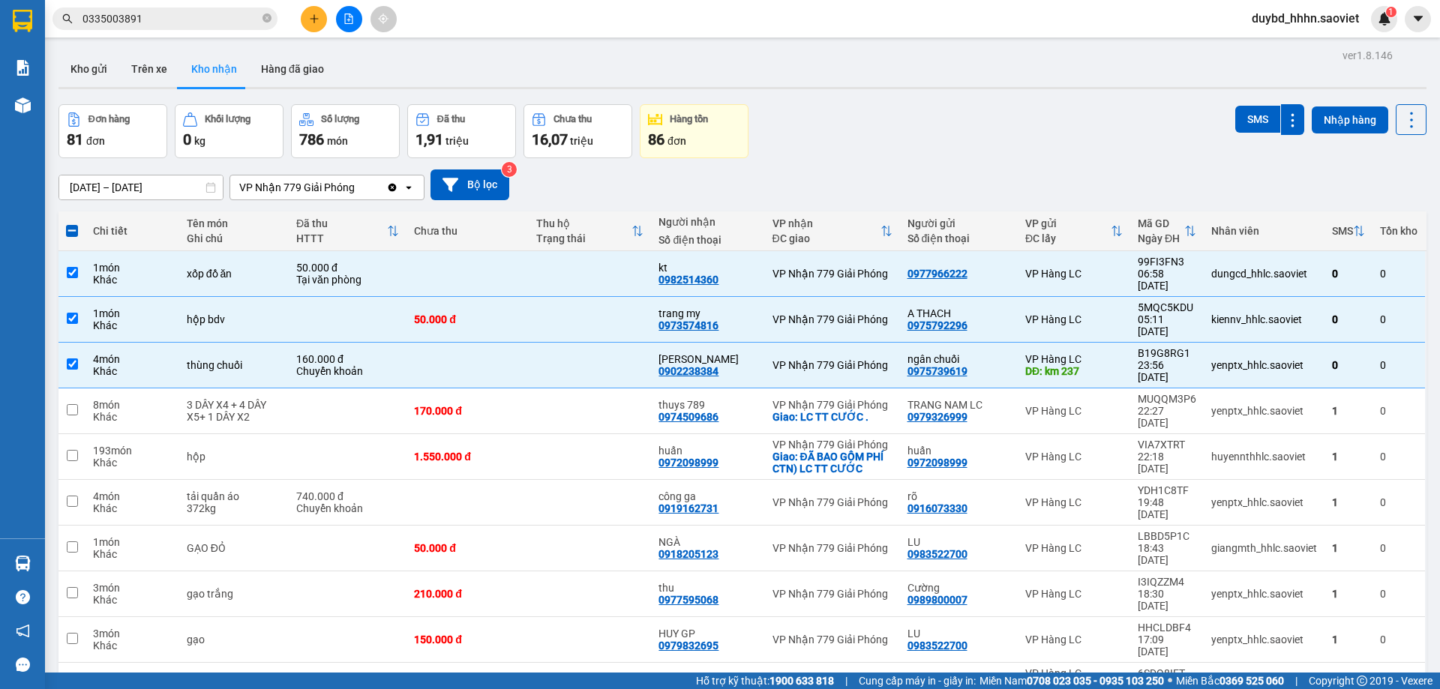
click at [1247, 104] on div "ver 1.8.146 Kho gửi Trên xe Kho nhận Hàng đã giao Đơn hàng 81 đơn Khối lượng 0 …" at bounding box center [743, 404] width 1380 height 718
click at [1241, 108] on button "SMS" at bounding box center [1257, 119] width 45 height 27
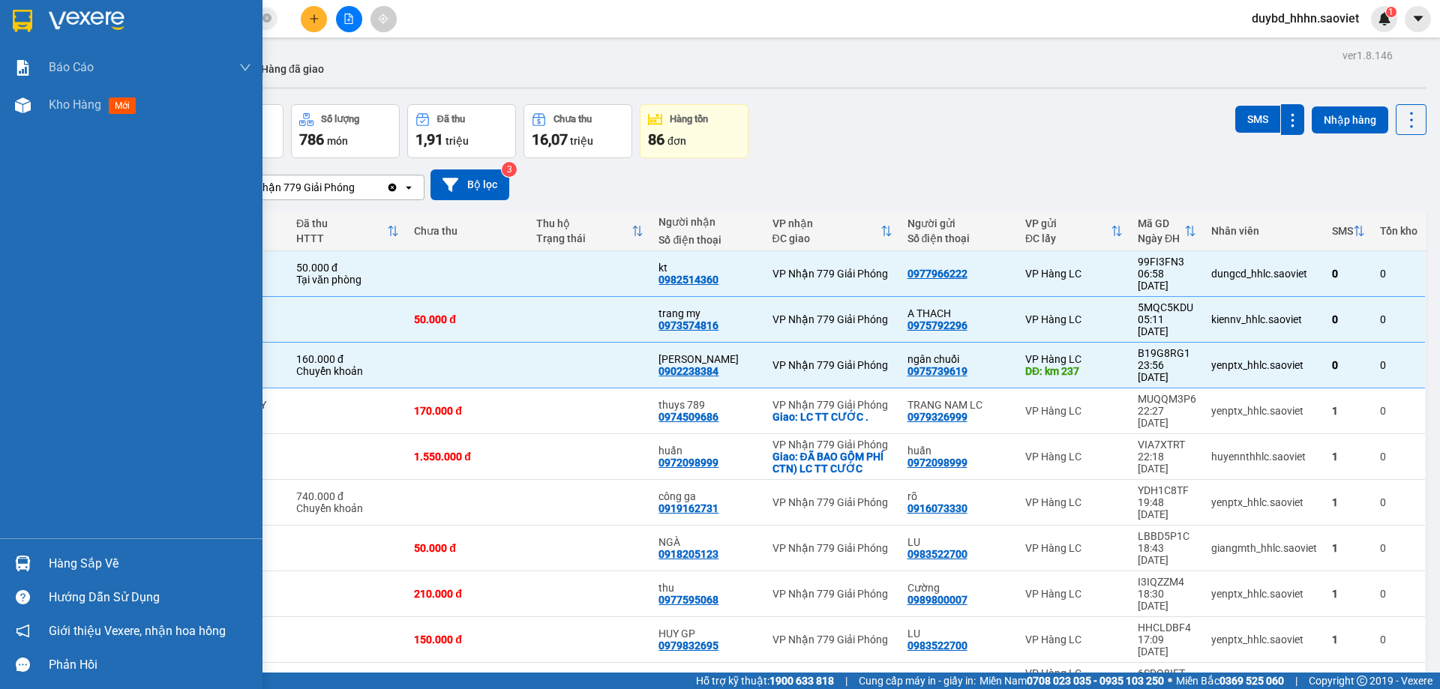
click at [59, 563] on div "Hàng sắp về" at bounding box center [150, 564] width 203 height 23
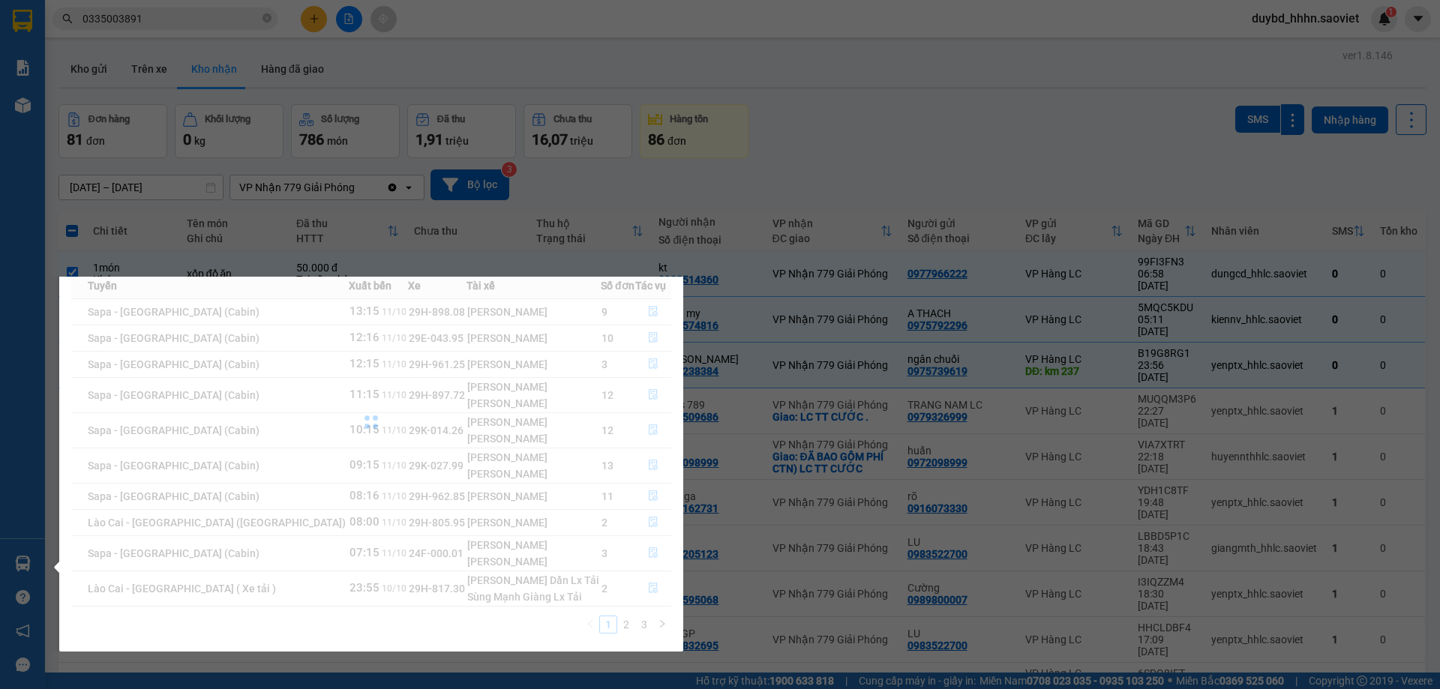
scroll to position [60, 0]
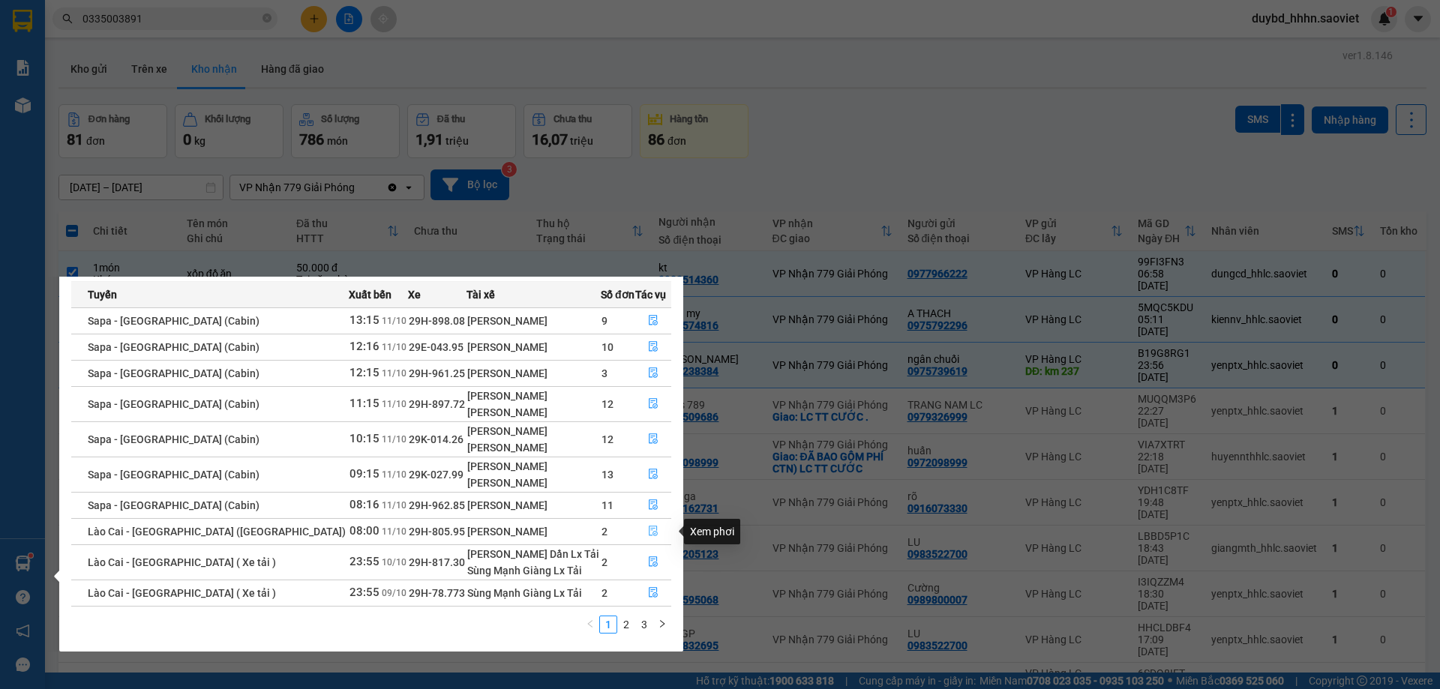
click at [648, 534] on icon "file-done" at bounding box center [653, 531] width 11 height 11
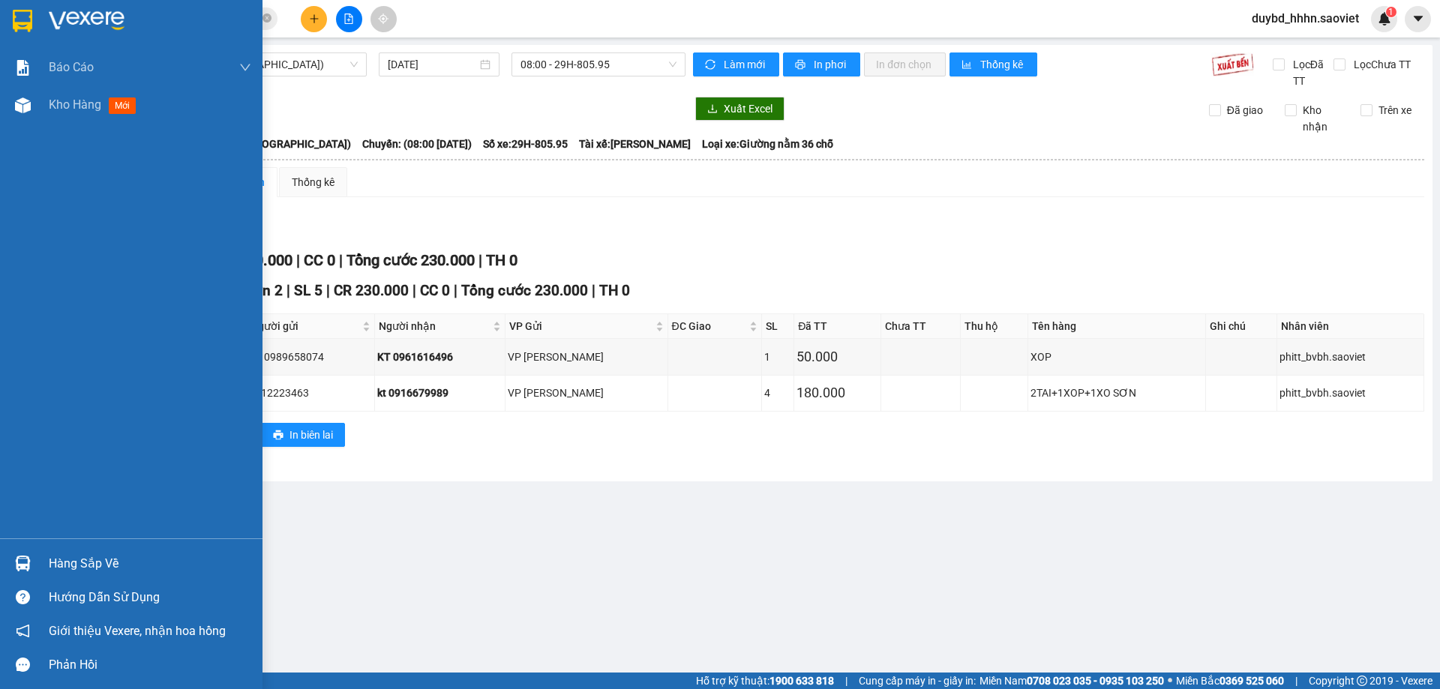
click at [109, 557] on div "Hàng sắp về" at bounding box center [150, 564] width 203 height 23
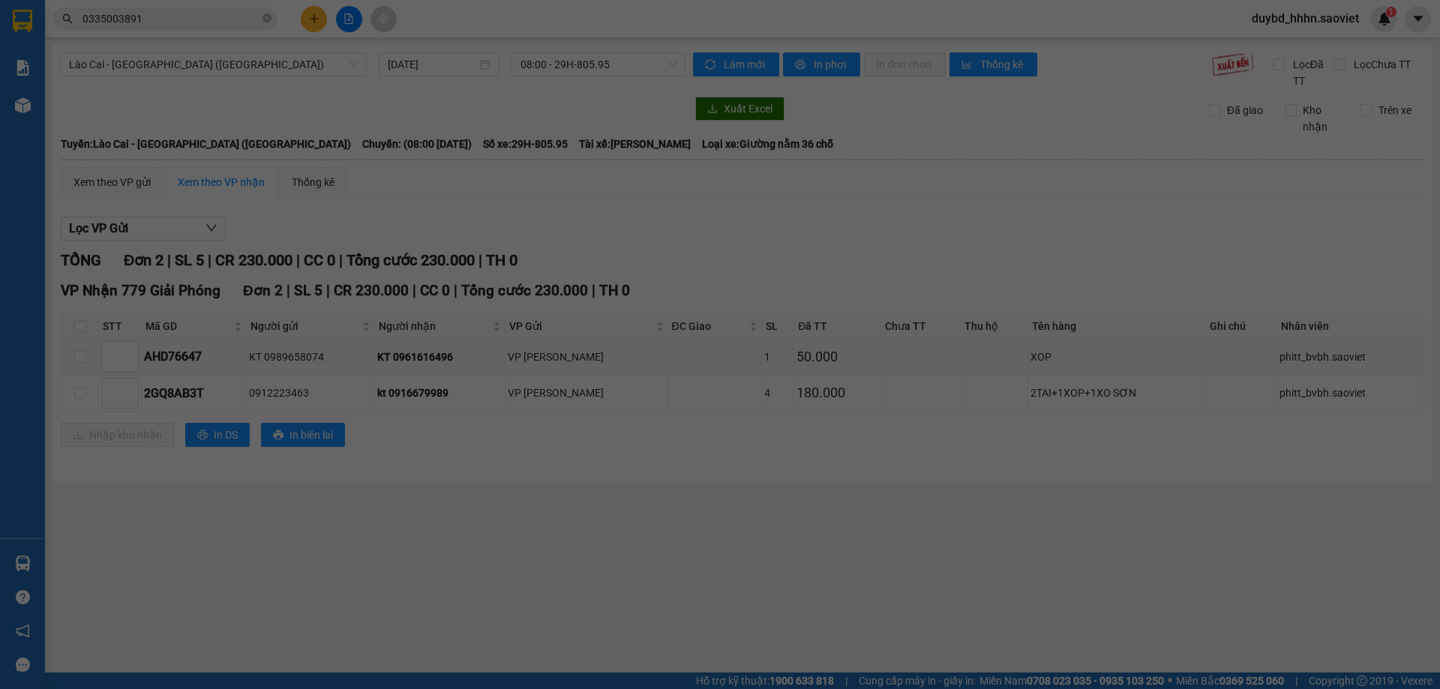
scroll to position [24, 0]
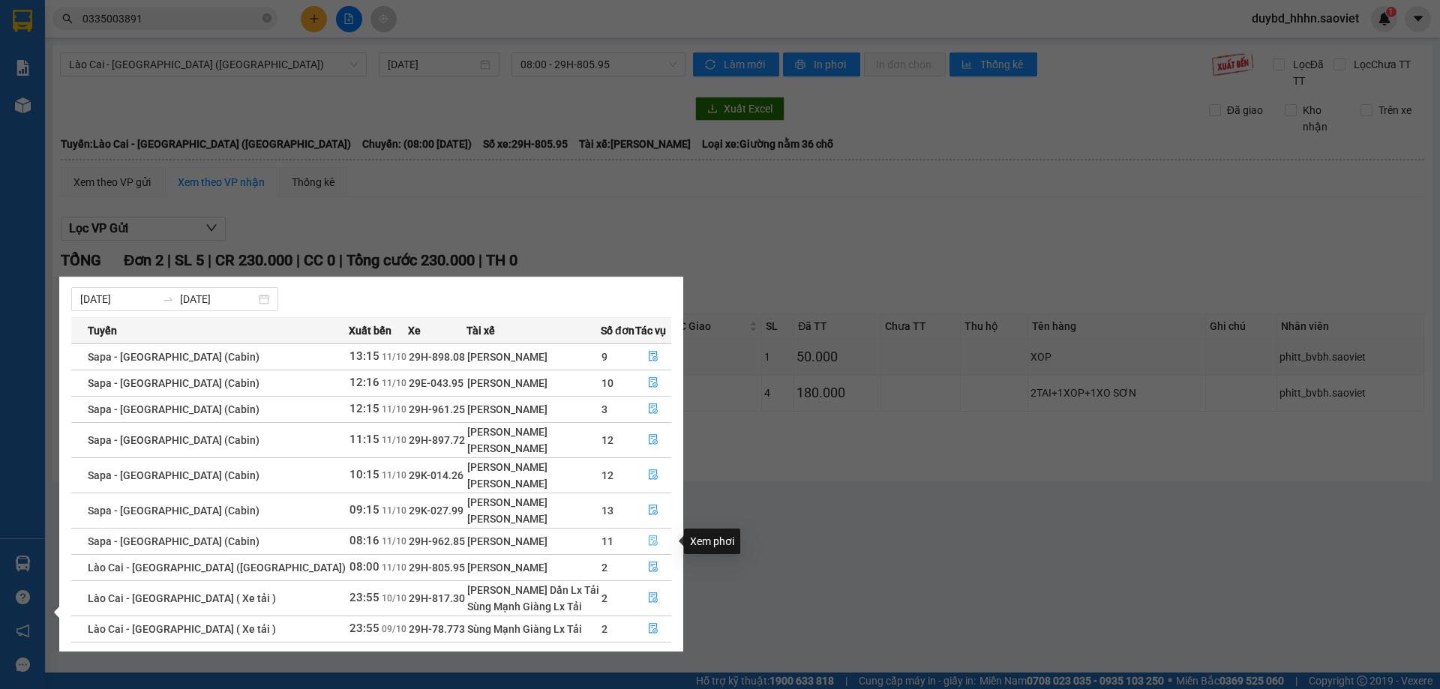
click at [648, 540] on icon "file-done" at bounding box center [653, 541] width 11 height 11
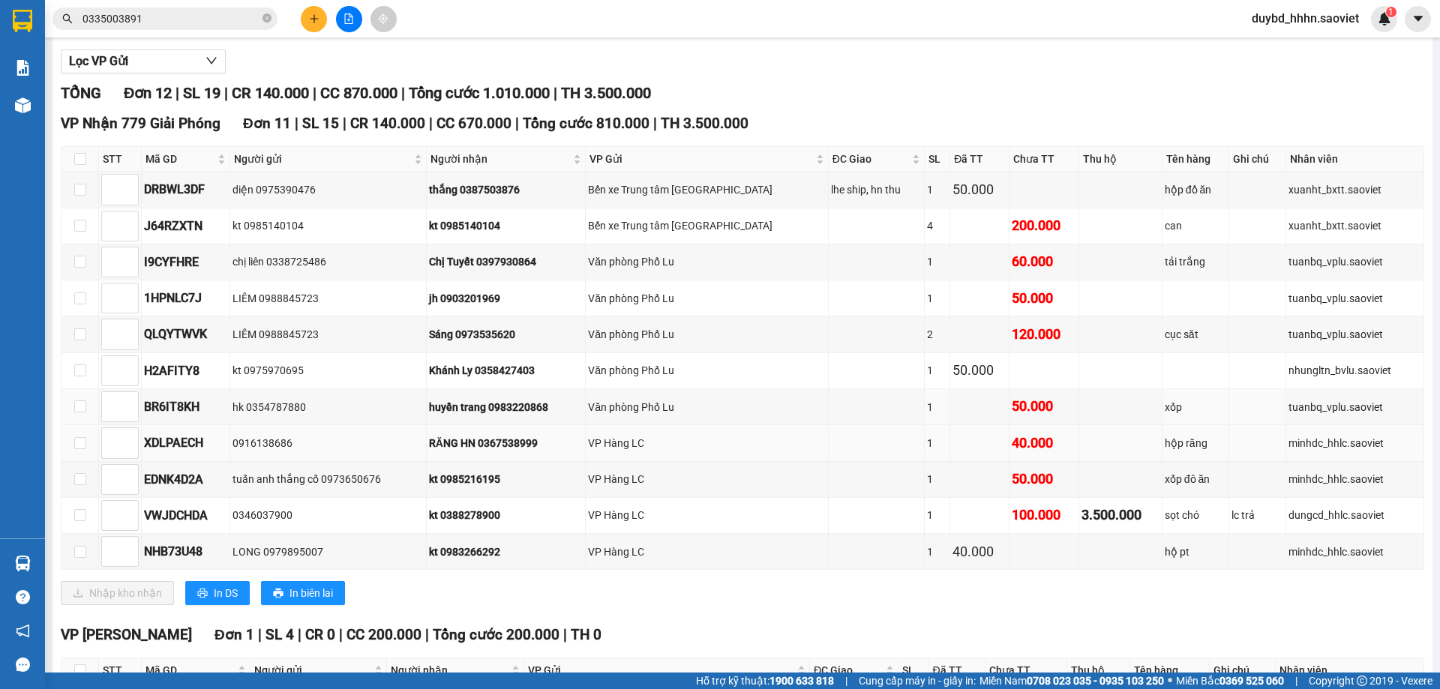
scroll to position [250, 0]
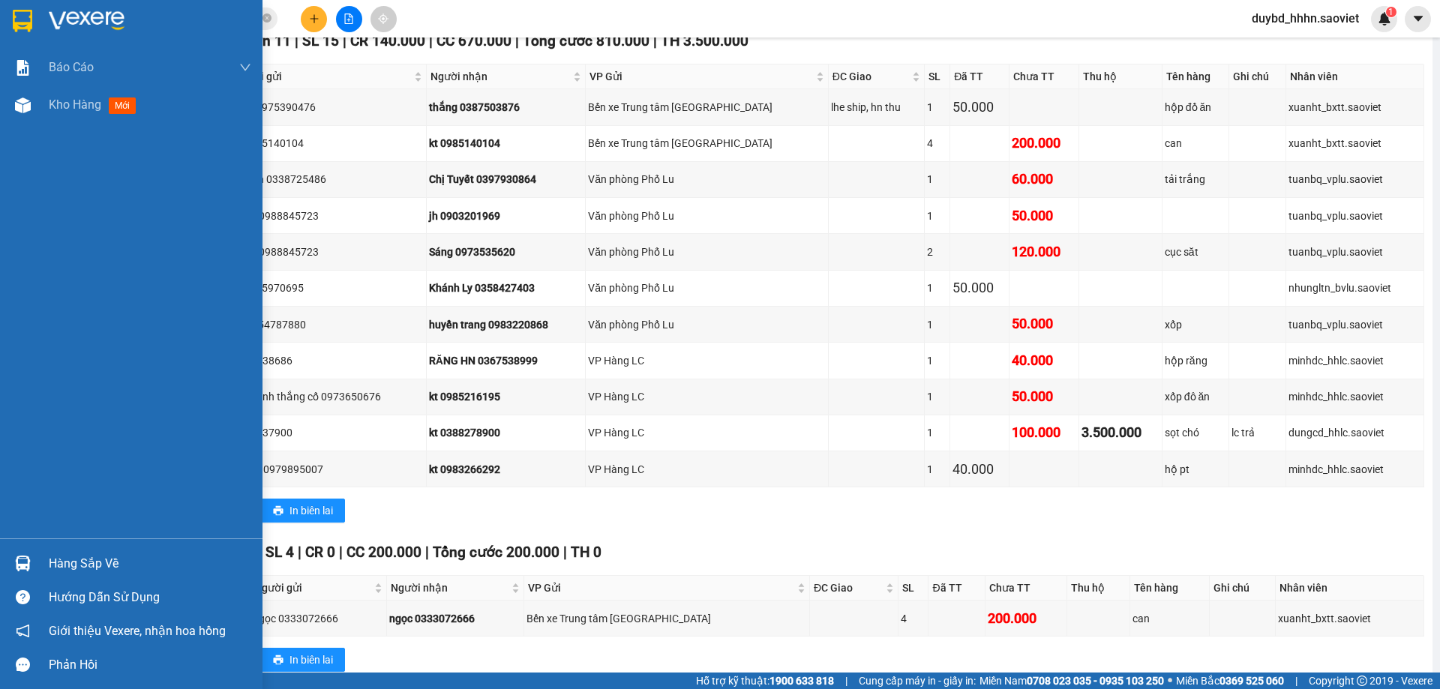
click at [102, 564] on div "Hàng sắp về" at bounding box center [150, 564] width 203 height 23
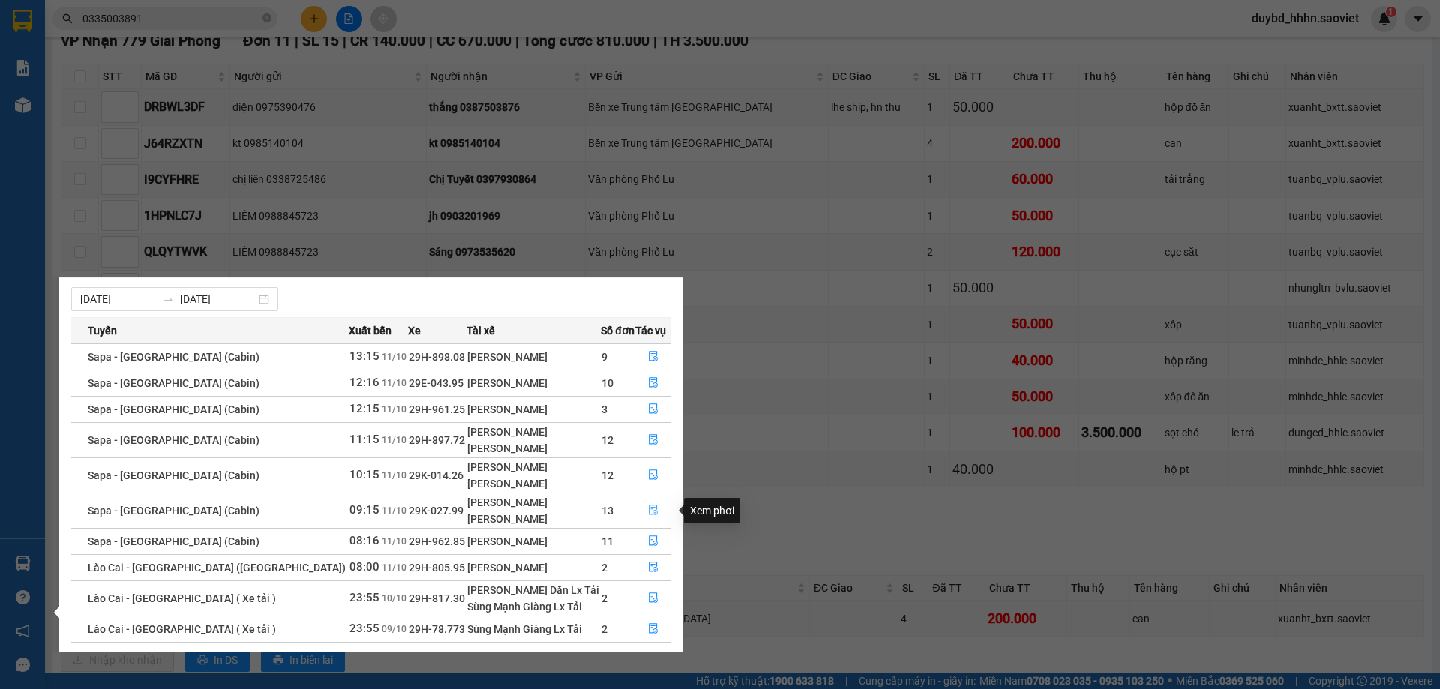
click at [651, 504] on button "button" at bounding box center [653, 511] width 35 height 24
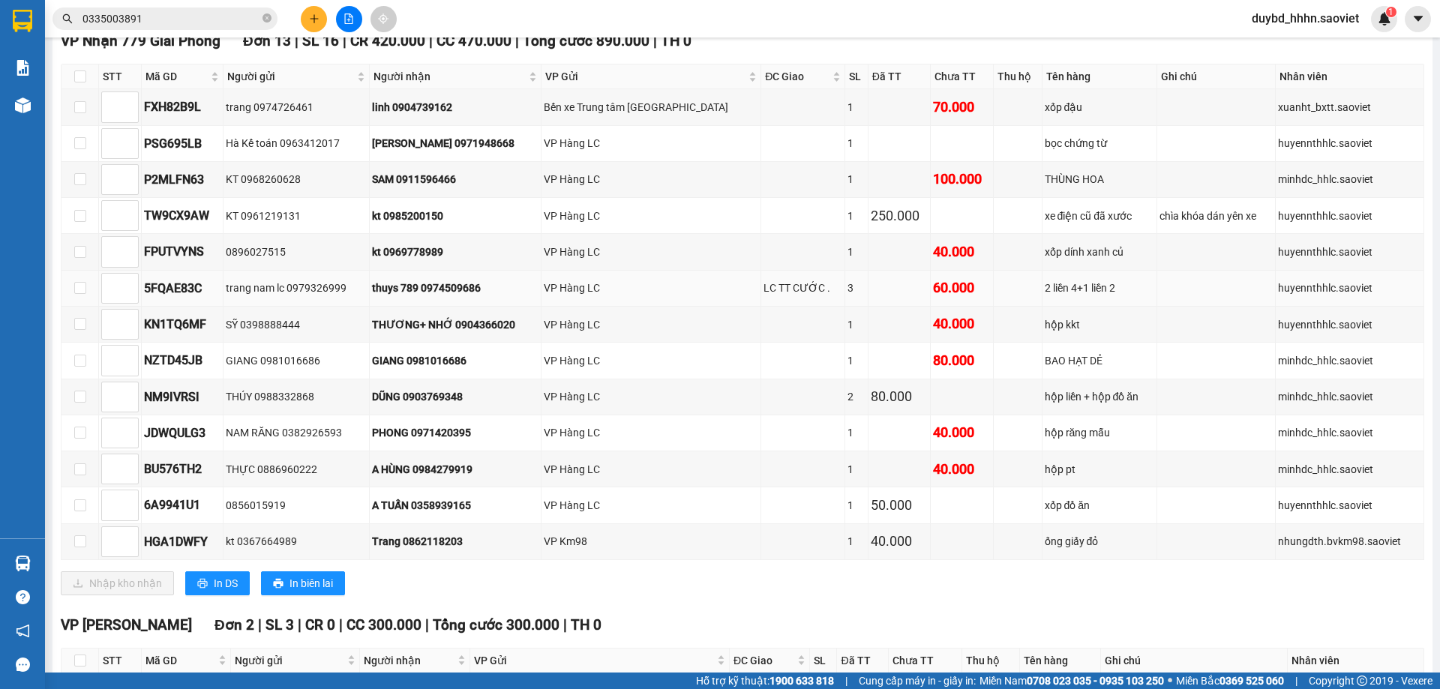
click at [941, 273] on td "60.000" at bounding box center [962, 289] width 62 height 36
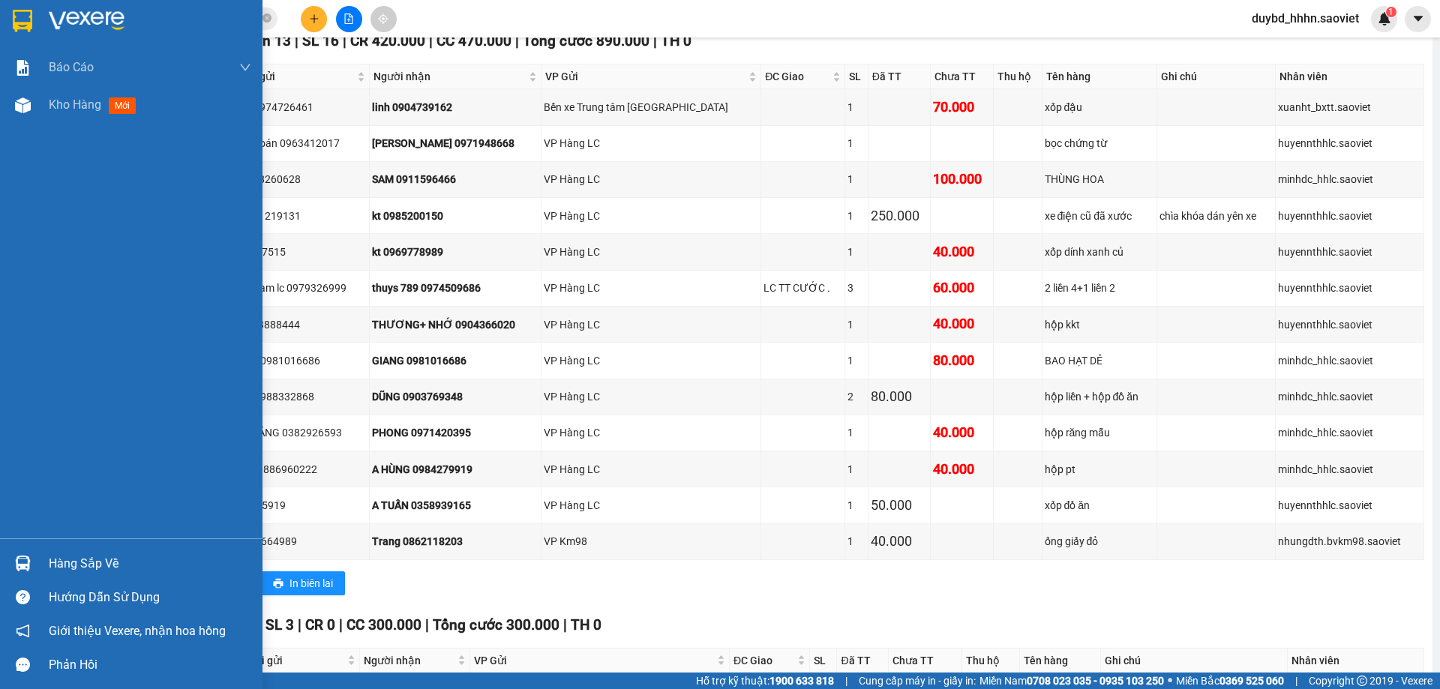
click at [110, 569] on div "Hàng sắp về" at bounding box center [150, 564] width 203 height 23
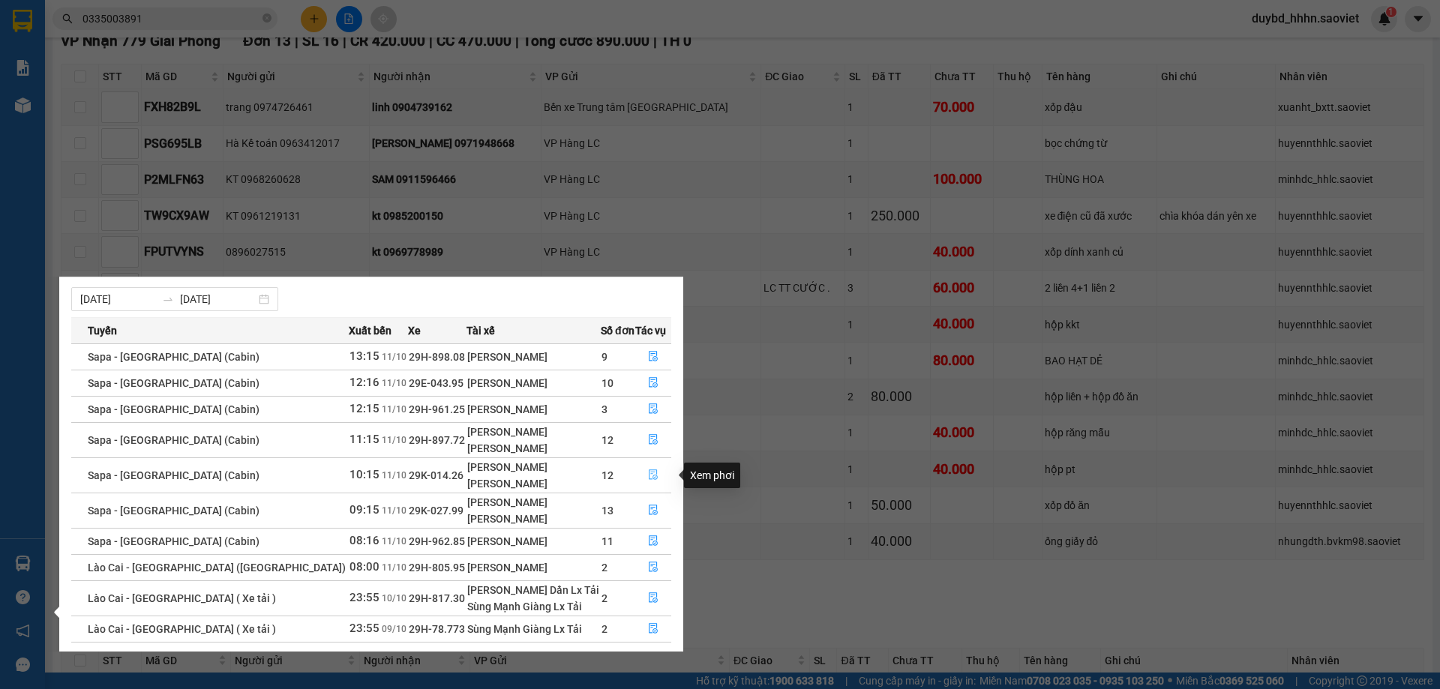
click at [663, 477] on button "button" at bounding box center [653, 476] width 35 height 24
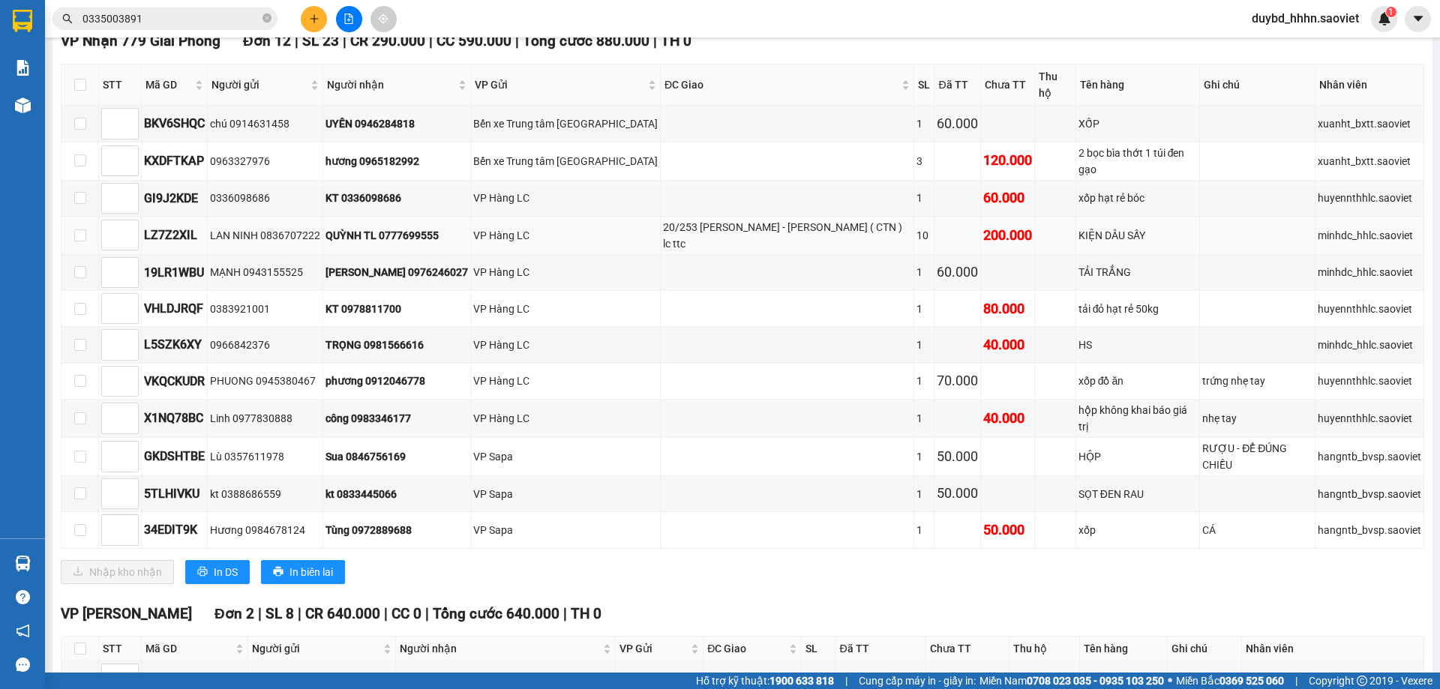
click at [782, 225] on td "20/253 [PERSON_NAME] - [PERSON_NAME] ( CTN ) lc ttc" at bounding box center [788, 236] width 254 height 38
click at [1146, 217] on td "KIỆN DÂU SẤY" at bounding box center [1138, 236] width 125 height 38
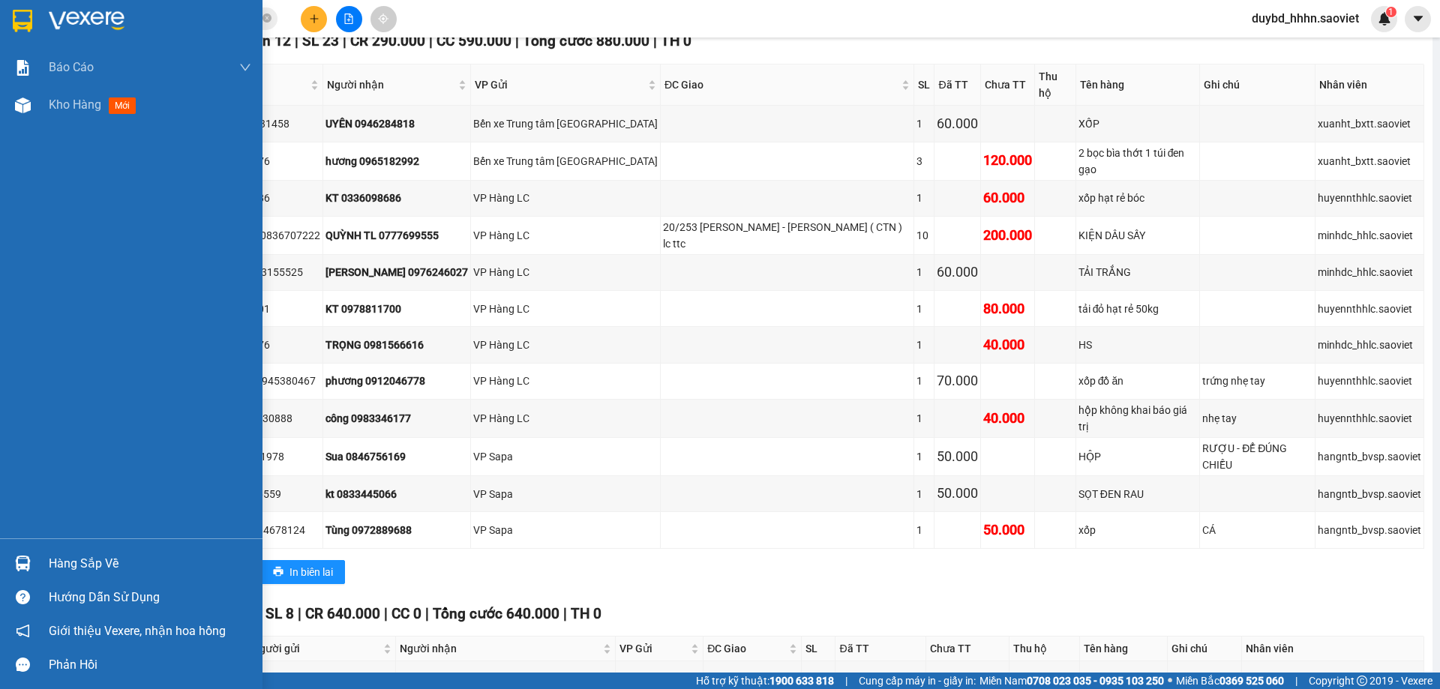
click at [101, 555] on div "Hàng sắp về" at bounding box center [150, 564] width 203 height 23
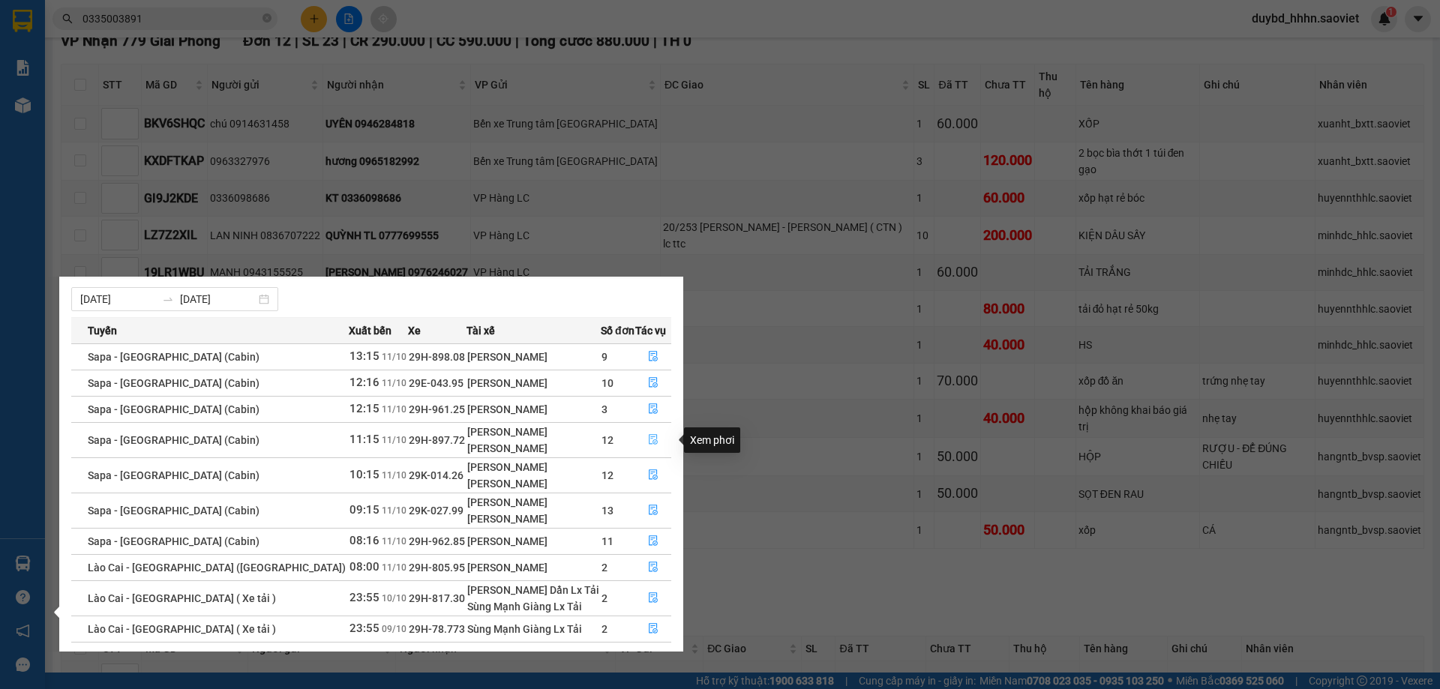
click at [650, 430] on button "button" at bounding box center [653, 440] width 35 height 24
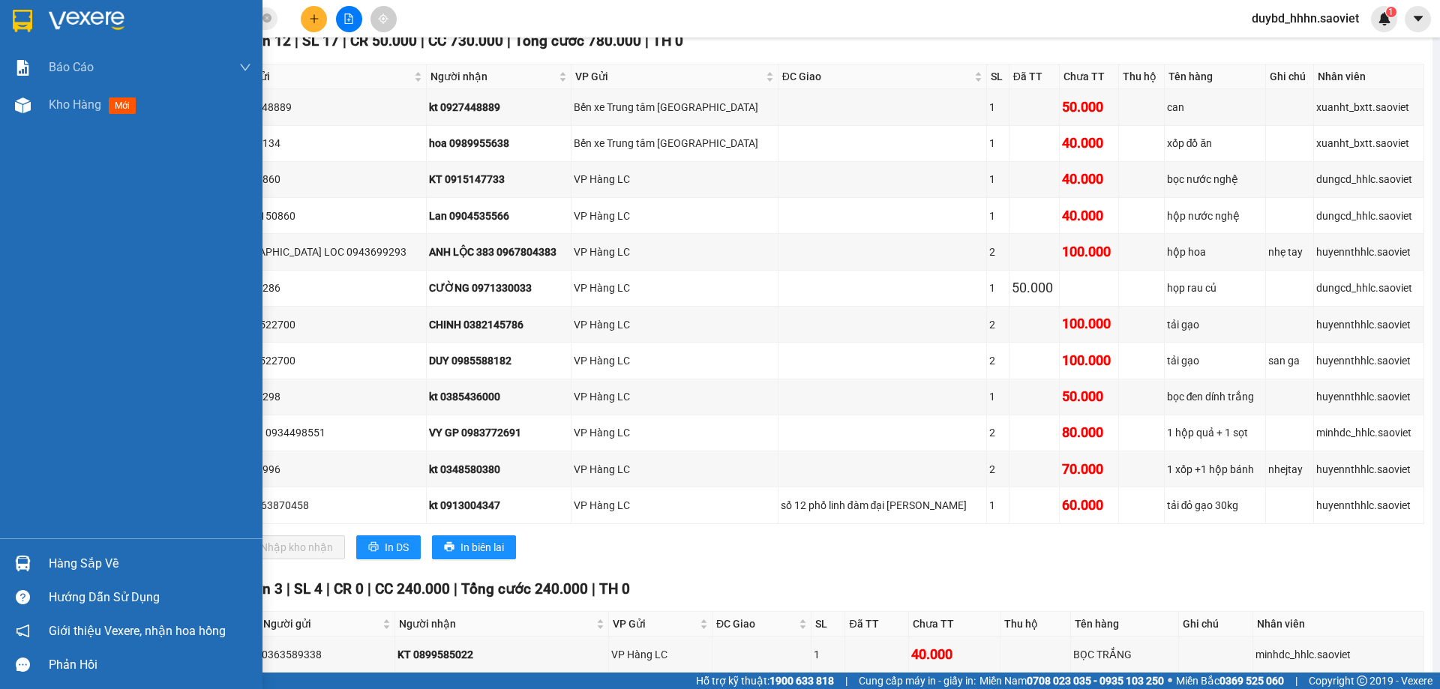
click at [44, 575] on div "Hàng sắp về" at bounding box center [131, 564] width 263 height 34
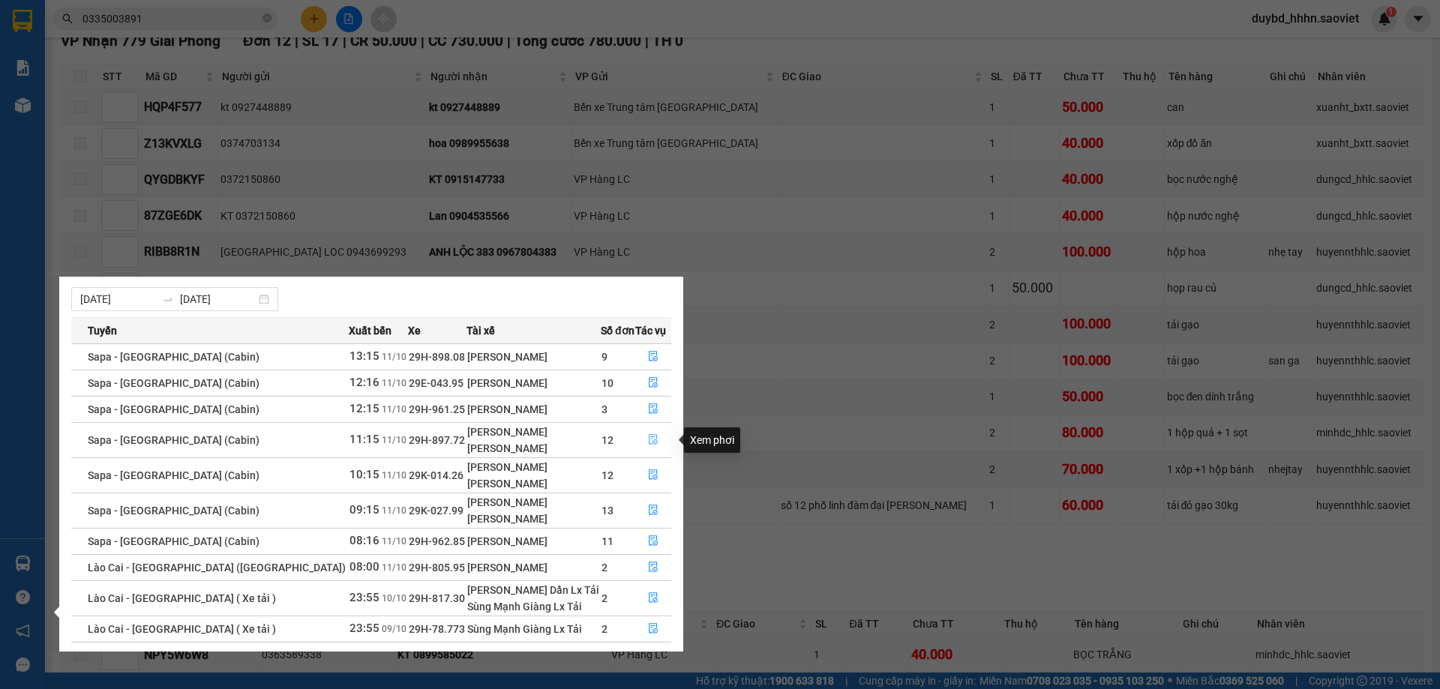
click at [654, 448] on button "button" at bounding box center [653, 440] width 35 height 24
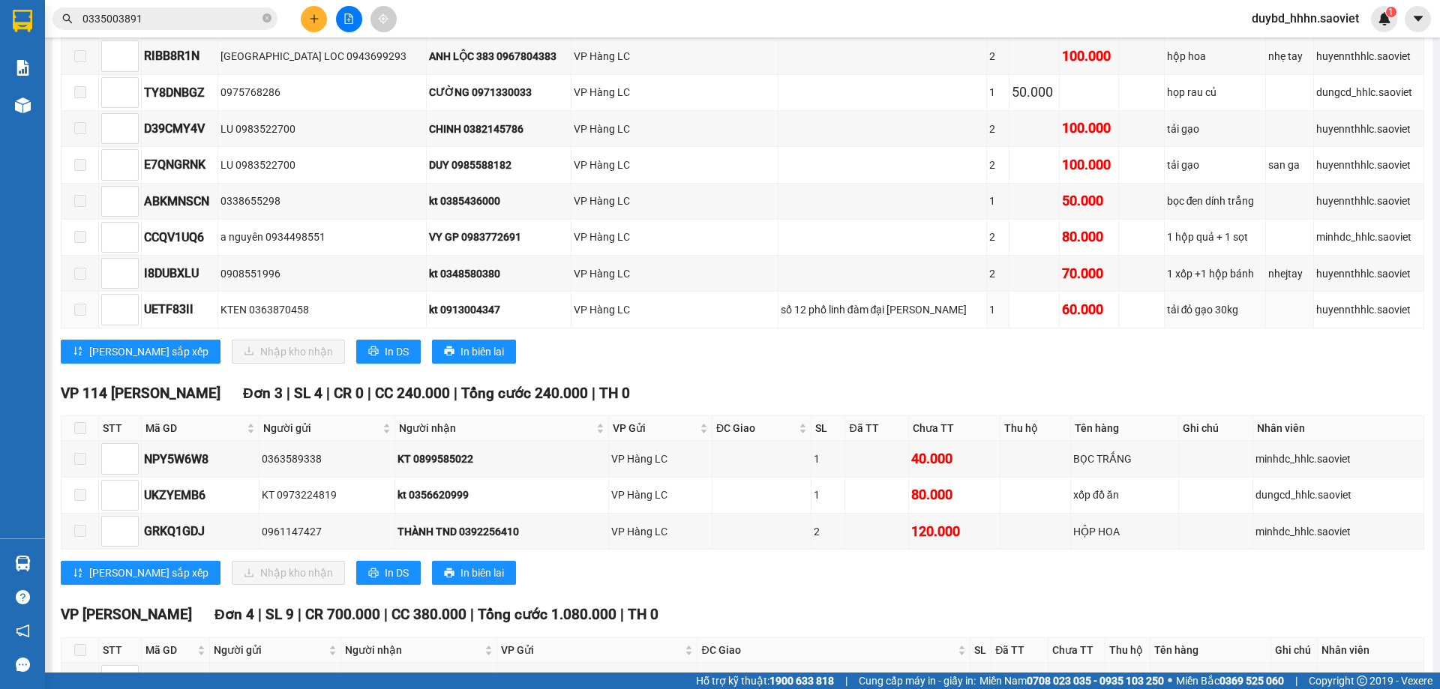
scroll to position [500, 0]
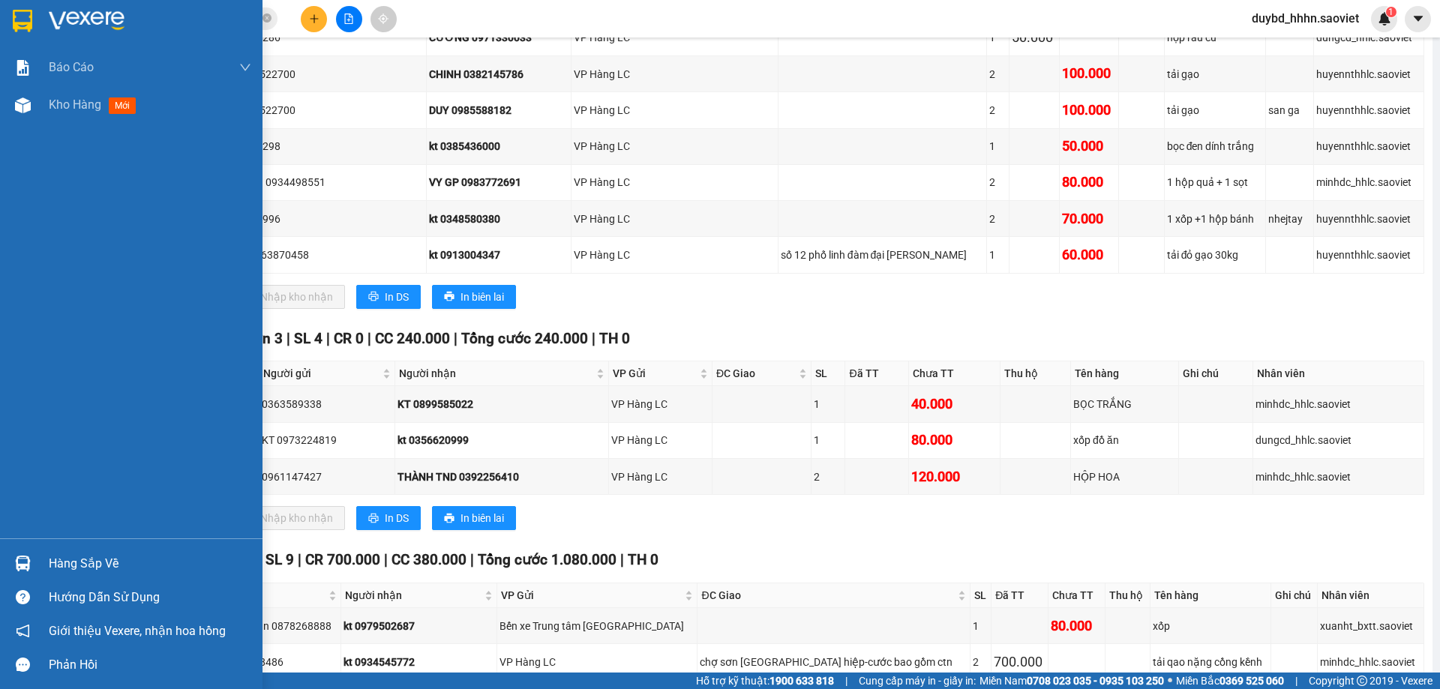
click at [38, 564] on div "Hàng sắp về" at bounding box center [131, 564] width 263 height 34
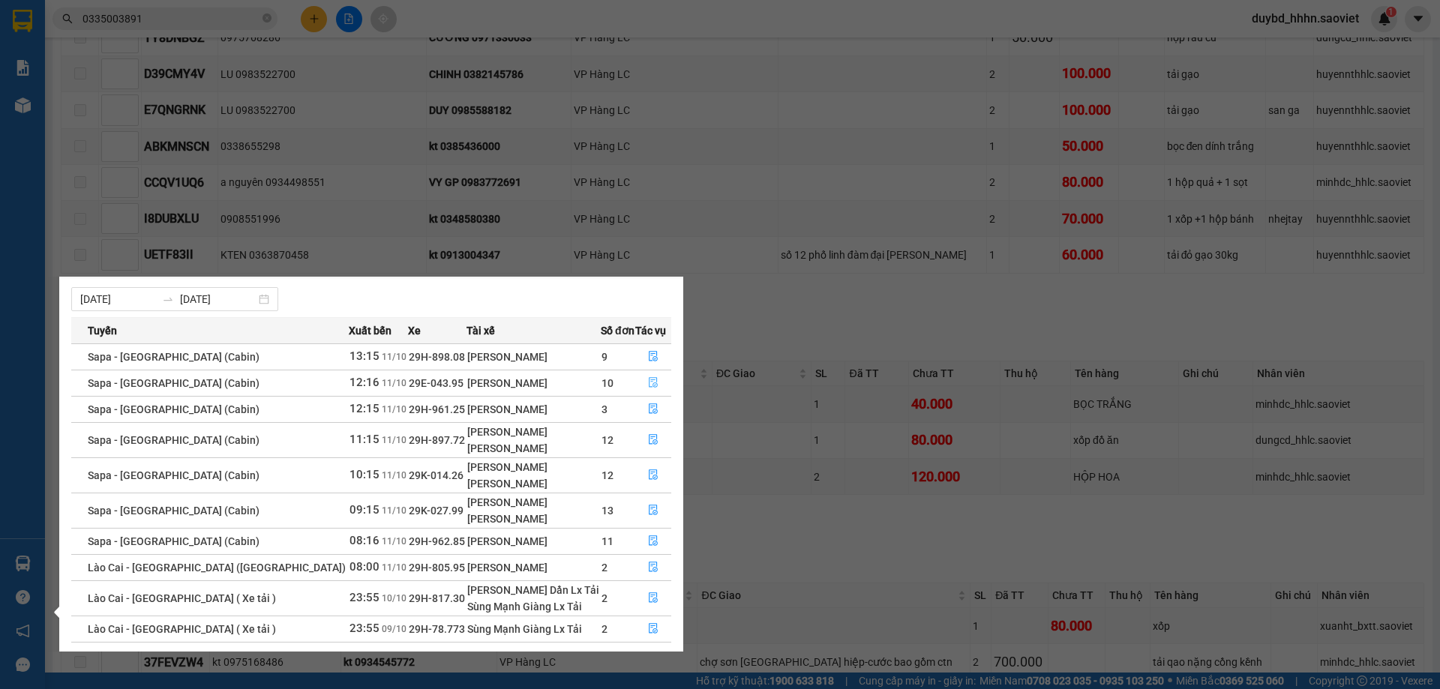
click at [657, 384] on button "button" at bounding box center [653, 383] width 35 height 24
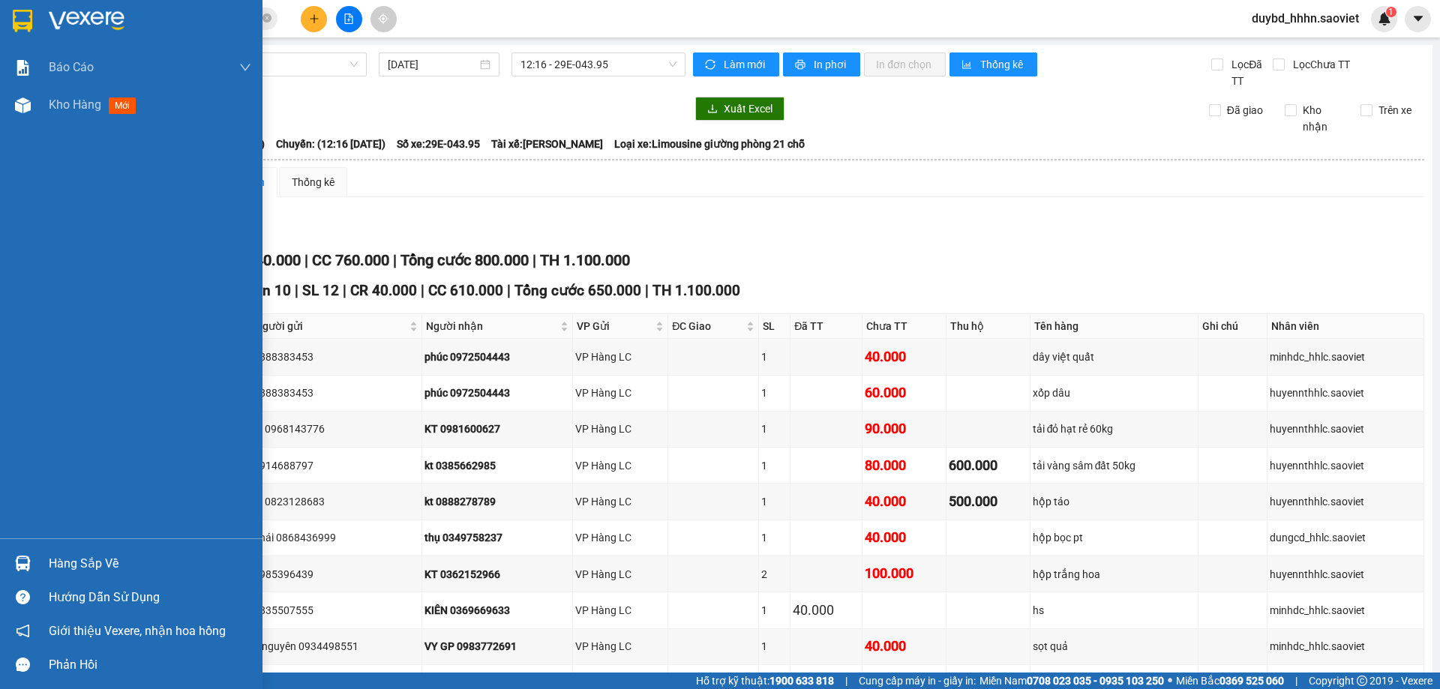
click at [53, 575] on div "Hàng sắp về" at bounding box center [150, 564] width 203 height 23
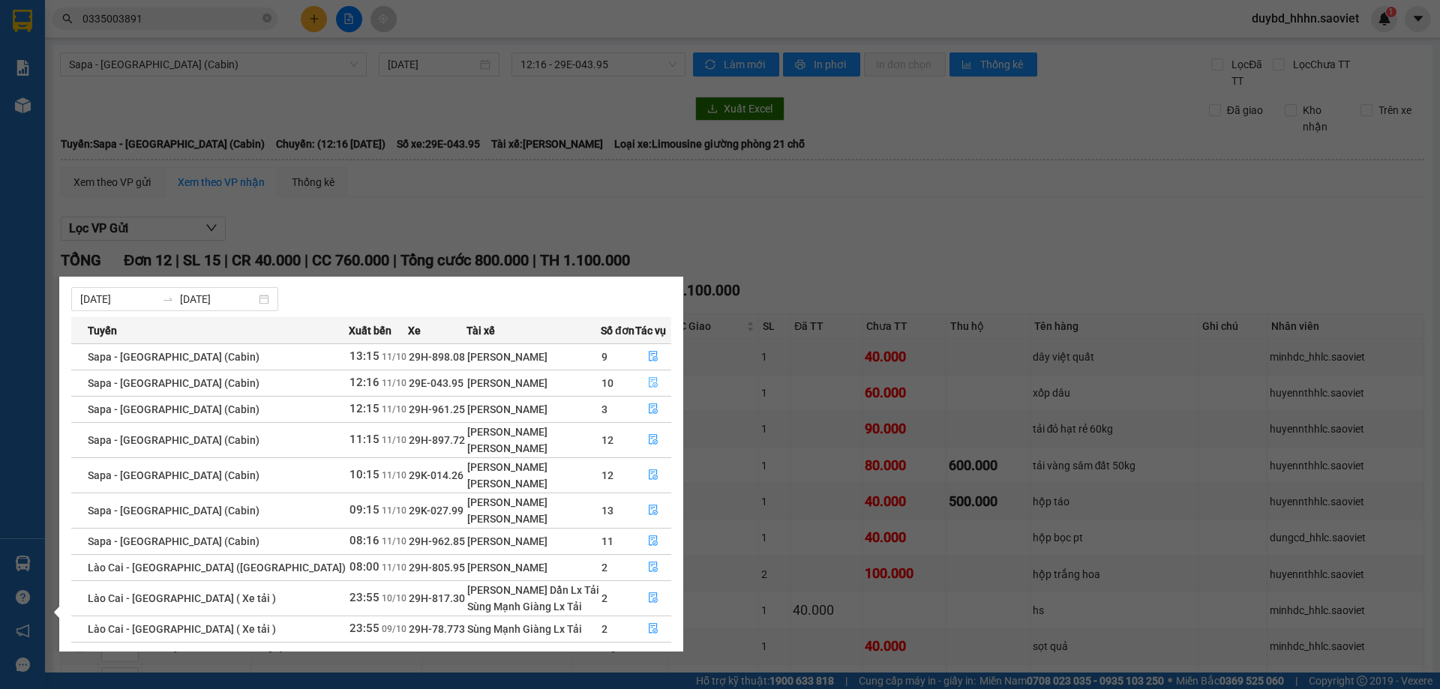
click at [655, 371] on button "button" at bounding box center [653, 383] width 35 height 24
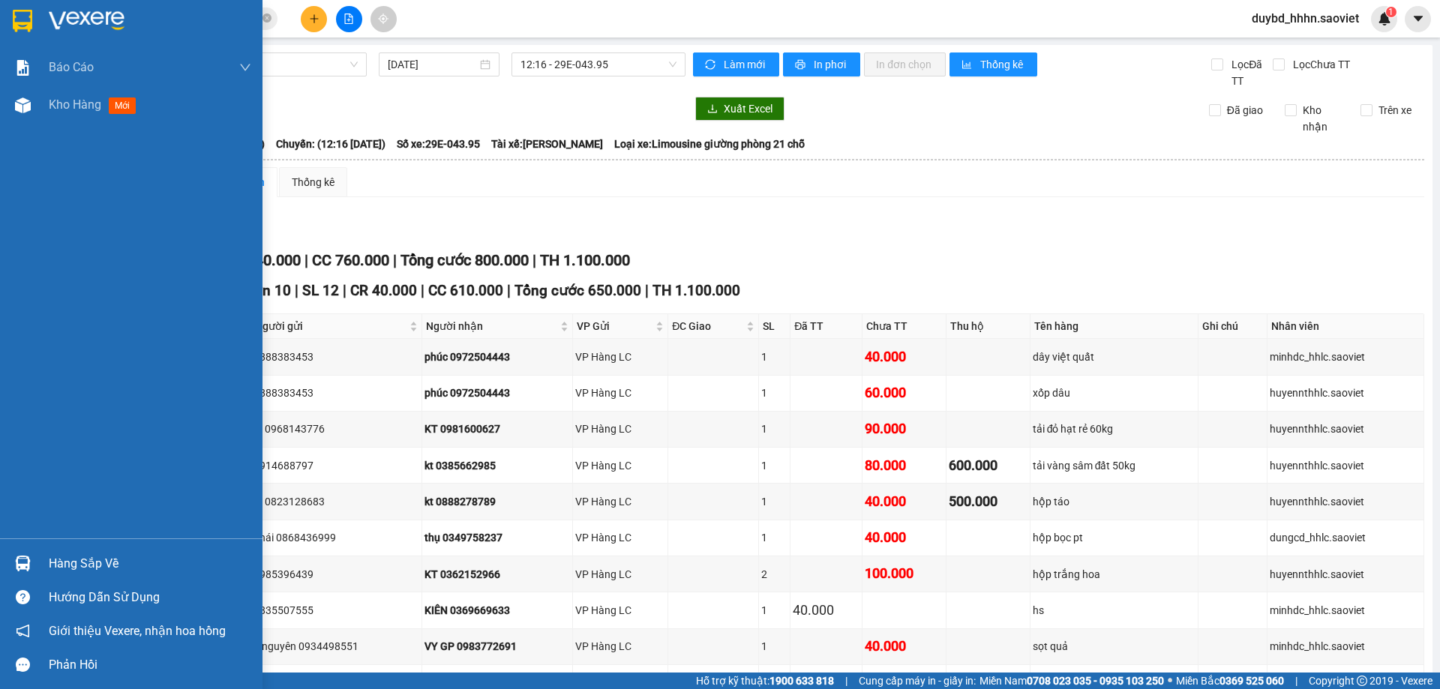
click at [67, 547] on div "Hàng sắp về" at bounding box center [131, 564] width 263 height 34
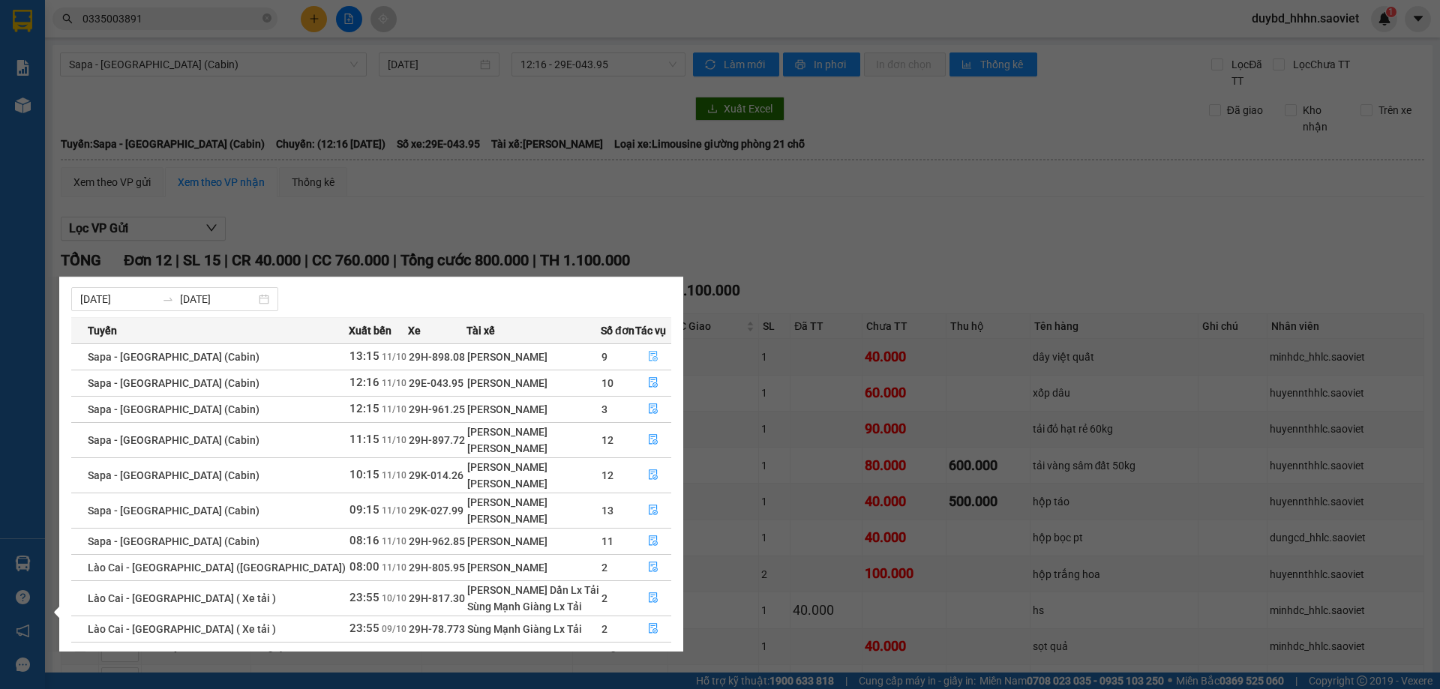
click at [638, 357] on button "button" at bounding box center [653, 357] width 35 height 24
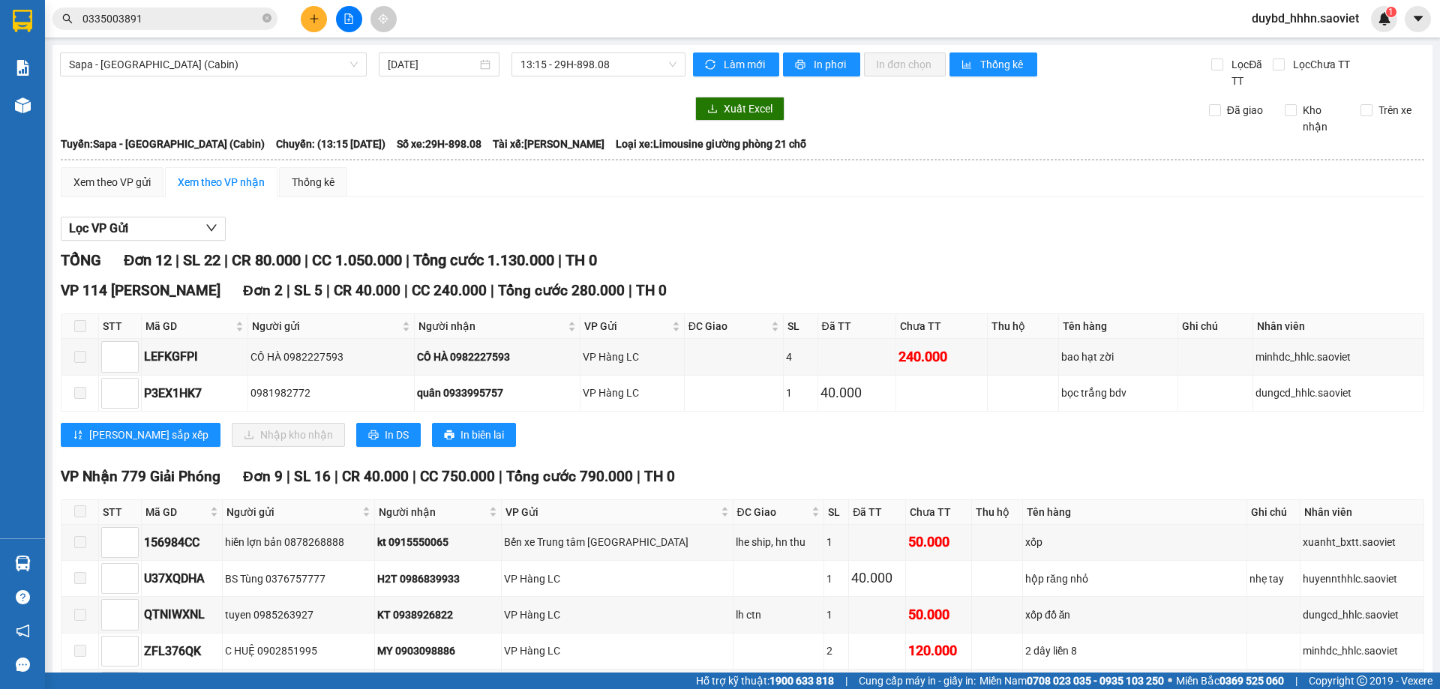
scroll to position [250, 0]
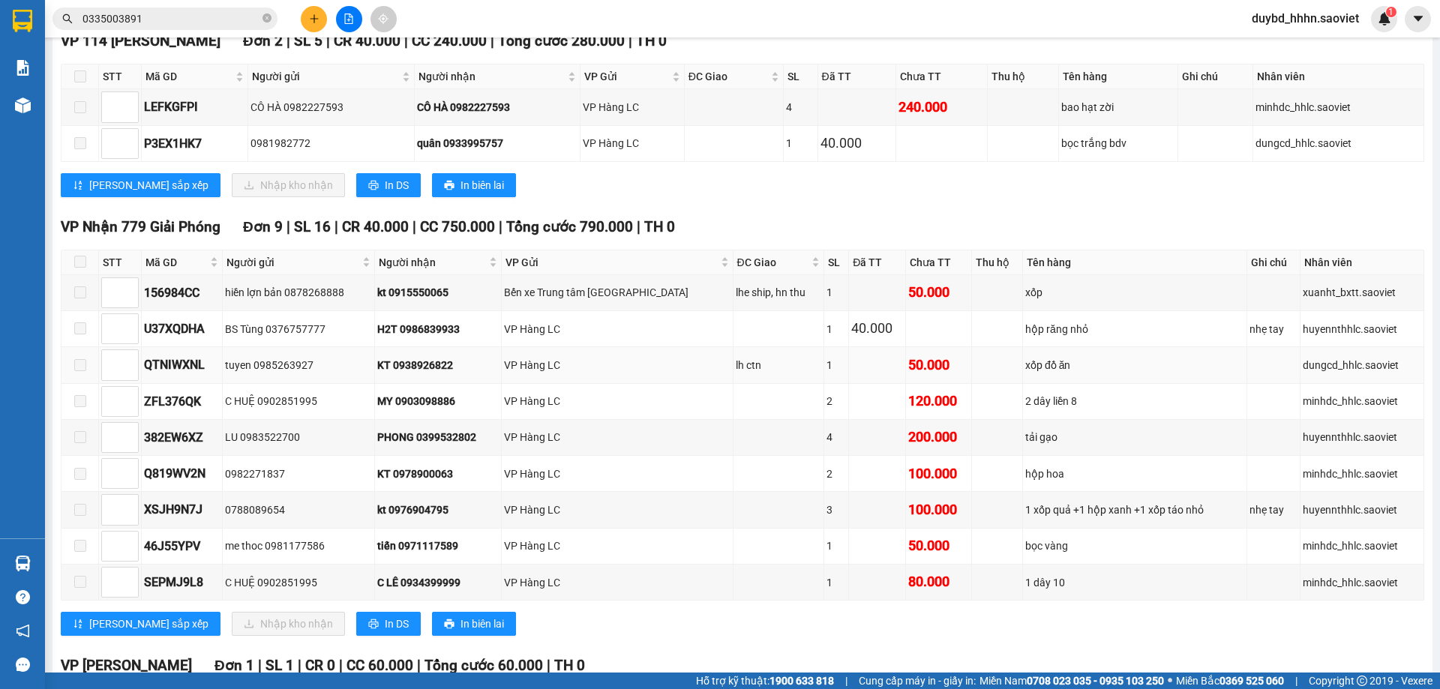
click at [906, 380] on td "50.000" at bounding box center [939, 365] width 66 height 36
